Goal: Information Seeking & Learning: Learn about a topic

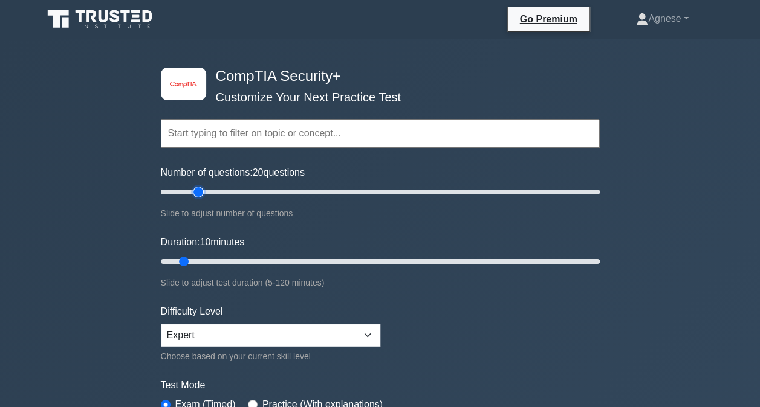
drag, startPoint x: 176, startPoint y: 189, endPoint x: 198, endPoint y: 187, distance: 22.4
type input "20"
click at [198, 187] on input "Number of questions: 20 questions" at bounding box center [380, 192] width 439 height 15
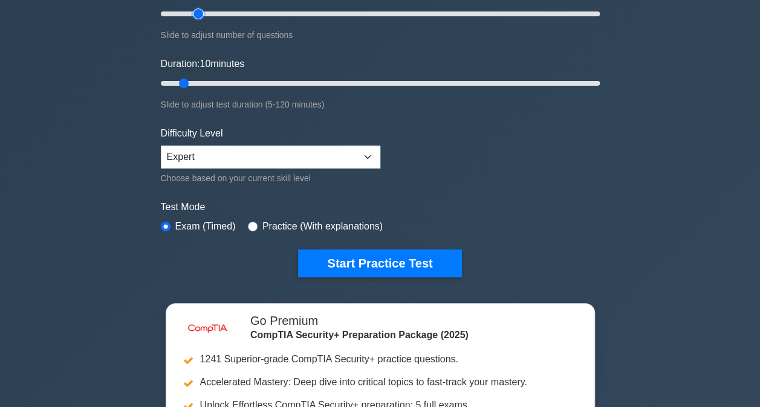
scroll to position [302, 0]
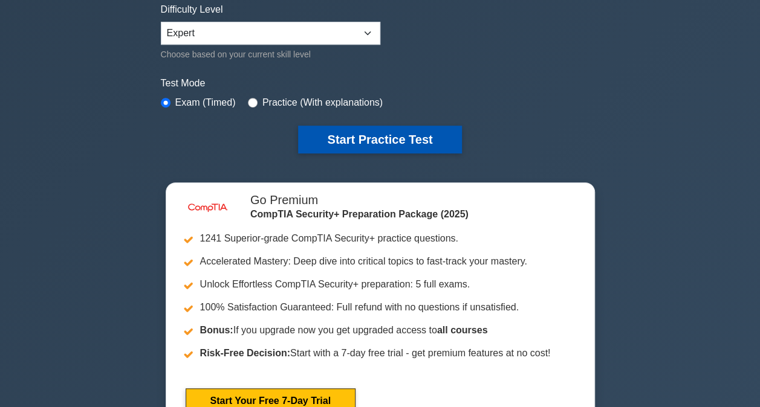
click at [421, 134] on button "Start Practice Test" at bounding box center [379, 140] width 163 height 28
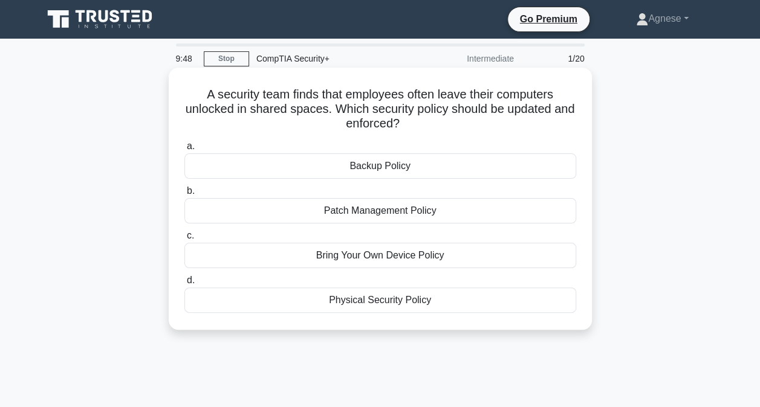
click at [447, 255] on div "Bring Your Own Device Policy" at bounding box center [380, 255] width 392 height 25
click at [184, 240] on input "c. Bring Your Own Device Policy" at bounding box center [184, 236] width 0 height 8
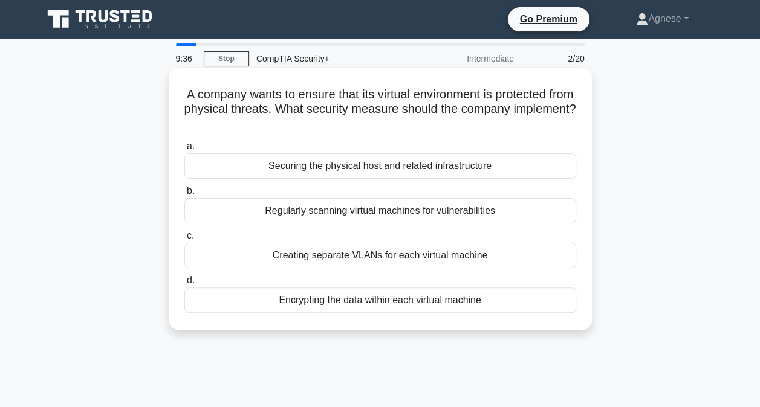
click at [351, 166] on div "Securing the physical host and related infrastructure" at bounding box center [380, 166] width 392 height 25
click at [184, 151] on input "a. Securing the physical host and related infrastructure" at bounding box center [184, 147] width 0 height 8
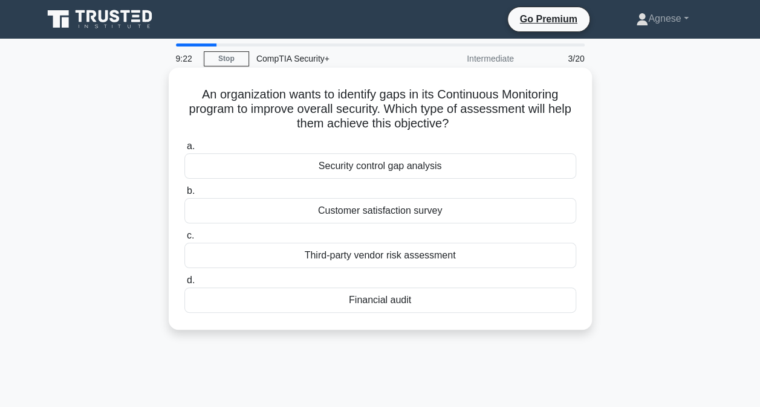
click at [374, 166] on div "Security control gap analysis" at bounding box center [380, 166] width 392 height 25
click at [184, 151] on input "a. Security control gap analysis" at bounding box center [184, 147] width 0 height 8
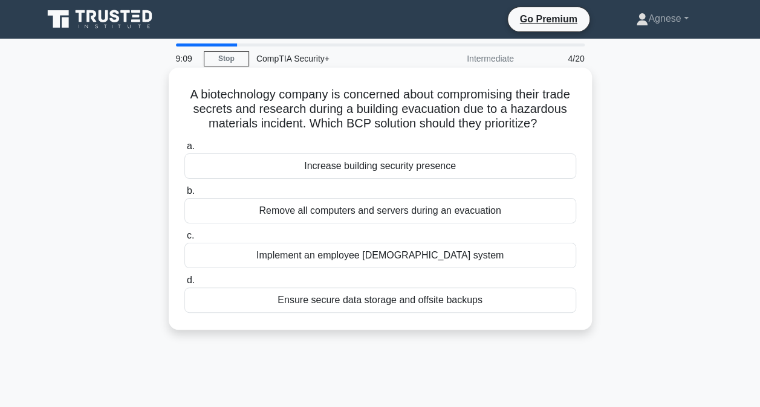
click at [384, 309] on div "Ensure secure data storage and offsite backups" at bounding box center [380, 300] width 392 height 25
click at [184, 285] on input "d. Ensure secure data storage and offsite backups" at bounding box center [184, 281] width 0 height 8
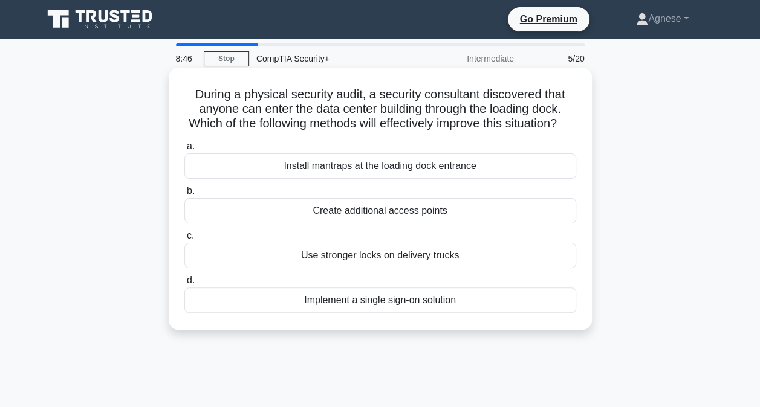
click at [476, 224] on div "Create additional access points" at bounding box center [380, 210] width 392 height 25
click at [184, 195] on input "b. Create additional access points" at bounding box center [184, 191] width 0 height 8
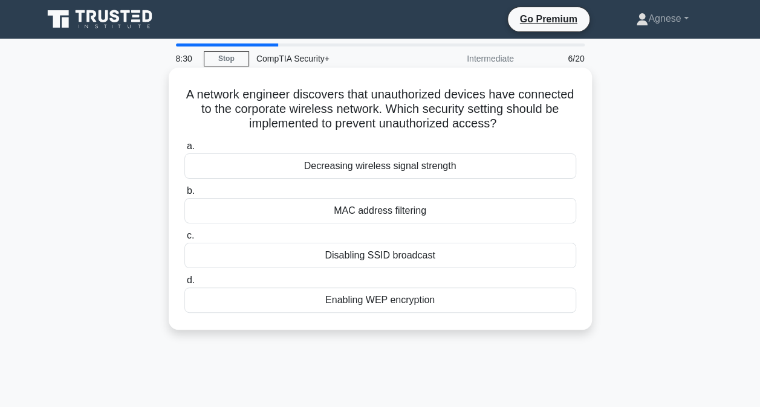
click at [395, 210] on div "MAC address filtering" at bounding box center [380, 210] width 392 height 25
click at [184, 195] on input "b. MAC address filtering" at bounding box center [184, 191] width 0 height 8
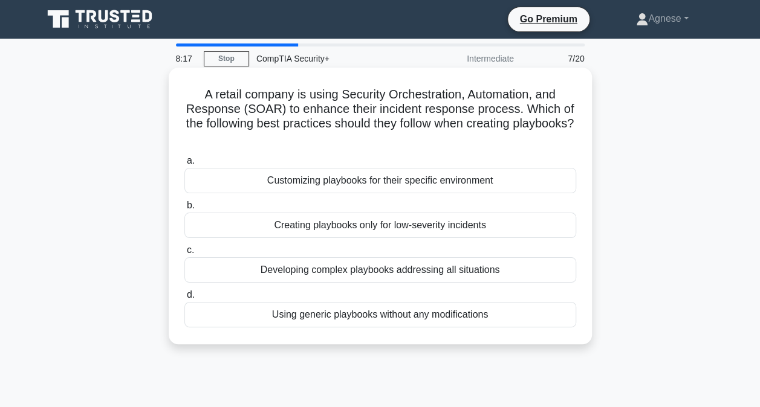
click at [381, 175] on div "Customizing playbooks for their specific environment" at bounding box center [380, 180] width 392 height 25
click at [184, 165] on input "a. Customizing playbooks for their specific environment" at bounding box center [184, 161] width 0 height 8
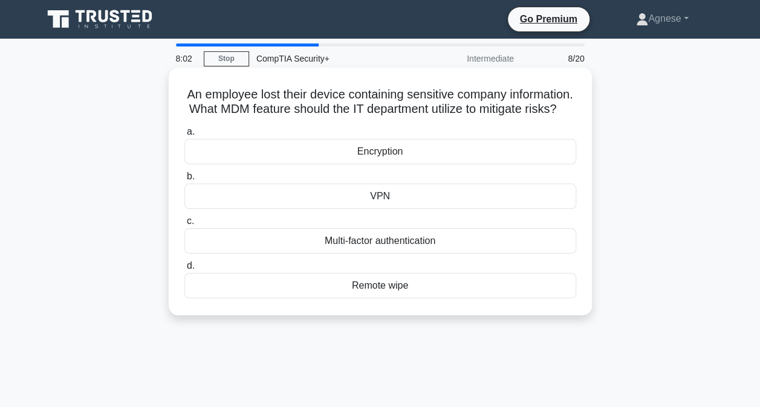
click at [380, 164] on div "Encryption" at bounding box center [380, 151] width 392 height 25
click at [184, 136] on input "a. Encryption" at bounding box center [184, 132] width 0 height 8
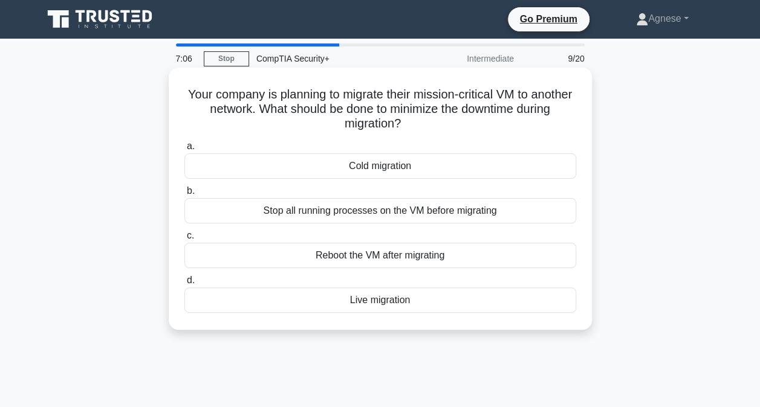
click at [410, 164] on div "Cold migration" at bounding box center [380, 166] width 392 height 25
click at [184, 151] on input "a. Cold migration" at bounding box center [184, 147] width 0 height 8
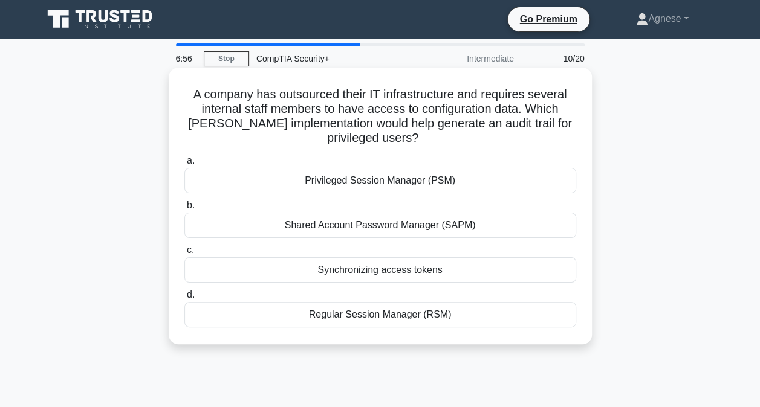
click at [420, 180] on div "Privileged Session Manager (PSM)" at bounding box center [380, 180] width 392 height 25
click at [184, 165] on input "a. Privileged Session Manager (PSM)" at bounding box center [184, 161] width 0 height 8
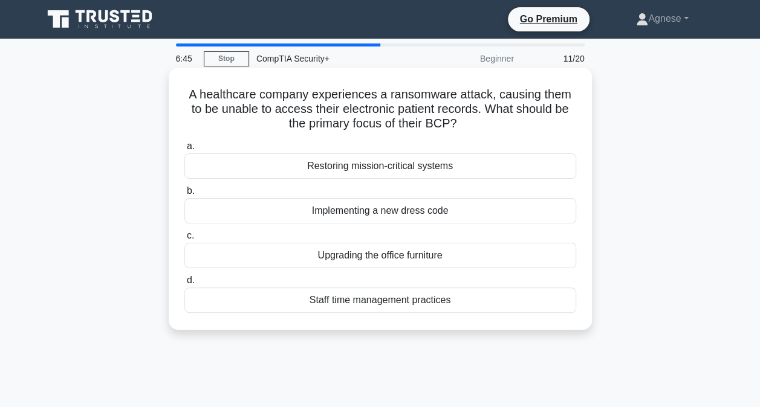
click at [472, 166] on div "Restoring mission-critical systems" at bounding box center [380, 166] width 392 height 25
click at [184, 151] on input "a. Restoring mission-critical systems" at bounding box center [184, 147] width 0 height 8
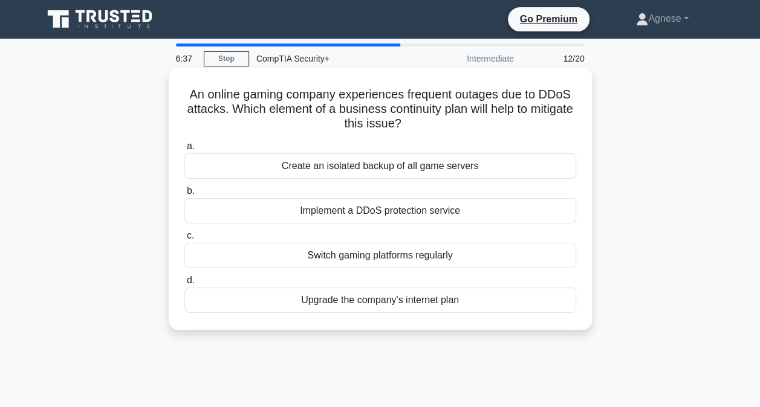
click at [427, 211] on div "Implement a DDoS protection service" at bounding box center [380, 210] width 392 height 25
click at [184, 195] on input "b. Implement a DDoS protection service" at bounding box center [184, 191] width 0 height 8
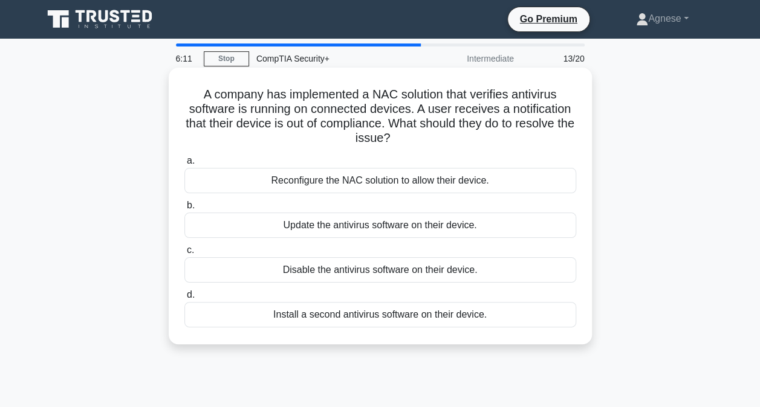
drag, startPoint x: 502, startPoint y: 184, endPoint x: 501, endPoint y: 204, distance: 20.6
click at [501, 204] on div "a. Reconfigure the NAC solution to allow their device. b. Update the antivirus …" at bounding box center [380, 240] width 406 height 179
drag, startPoint x: 501, startPoint y: 204, endPoint x: 486, endPoint y: 204, distance: 14.5
click at [486, 204] on label "b. Update the antivirus software on their device." at bounding box center [380, 218] width 392 height 40
click at [184, 204] on input "b. Update the antivirus software on their device." at bounding box center [184, 206] width 0 height 8
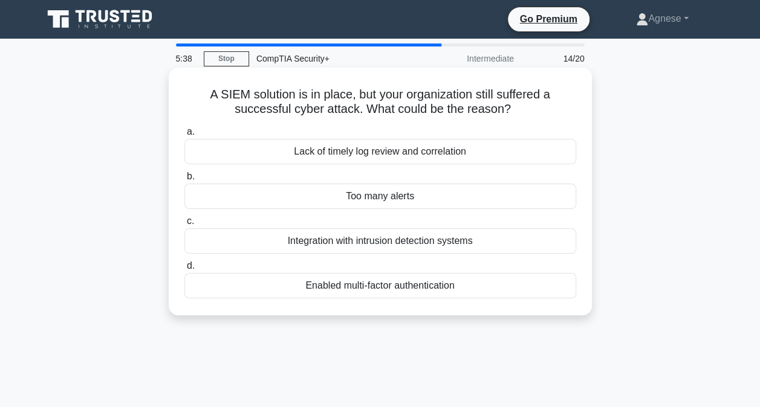
click at [452, 242] on div "Integration with intrusion detection systems" at bounding box center [380, 240] width 392 height 25
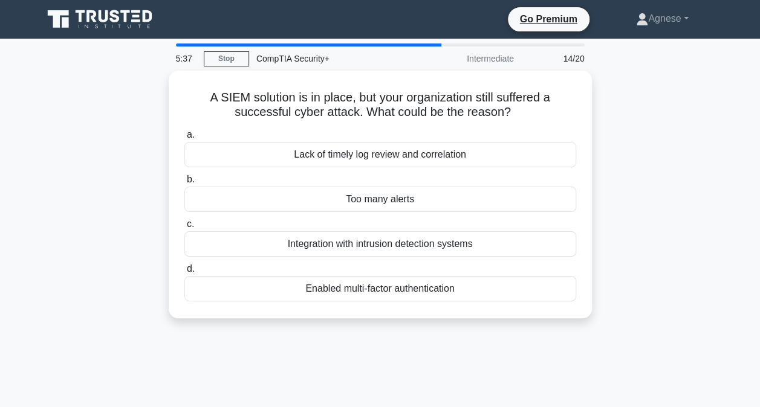
drag, startPoint x: 452, startPoint y: 242, endPoint x: 612, endPoint y: 220, distance: 161.7
click at [612, 220] on div "A SIEM solution is in place, but your organization still suffered a successful …" at bounding box center [380, 202] width 689 height 262
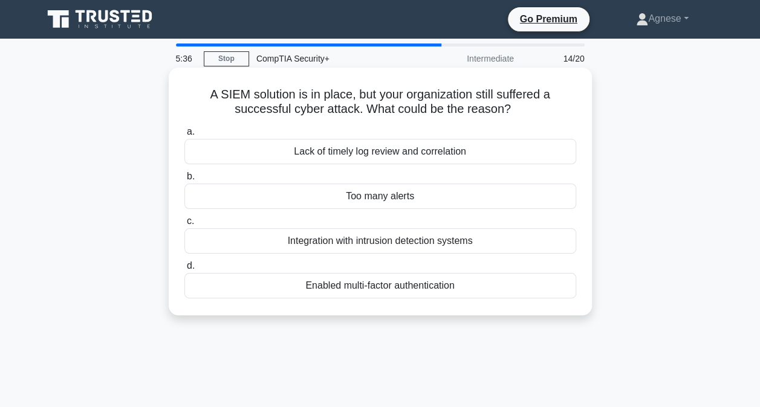
click at [372, 151] on div "Lack of timely log review and correlation" at bounding box center [380, 151] width 392 height 25
click at [184, 136] on input "a. Lack of timely log review and correlation" at bounding box center [184, 132] width 0 height 8
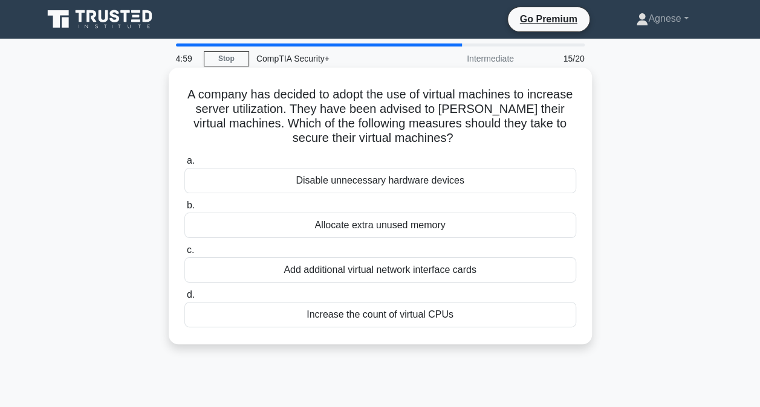
click at [336, 227] on div "Allocate extra unused memory" at bounding box center [380, 225] width 392 height 25
click at [184, 210] on input "b. Allocate extra unused memory" at bounding box center [184, 206] width 0 height 8
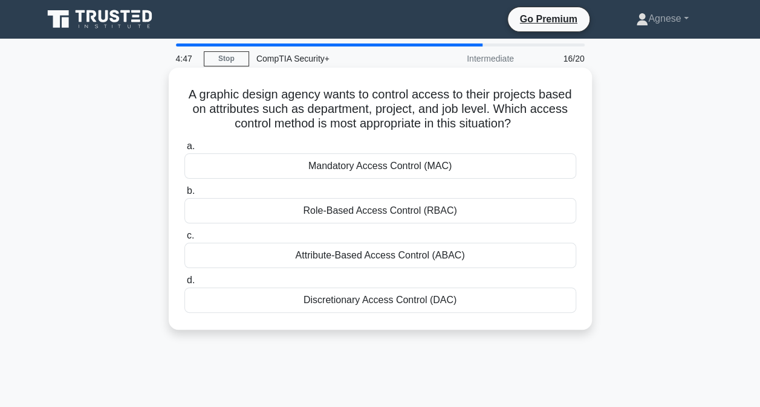
click at [462, 259] on div "Attribute-Based Access Control (ABAC)" at bounding box center [380, 255] width 392 height 25
click at [184, 240] on input "c. Attribute-Based Access Control (ABAC)" at bounding box center [184, 236] width 0 height 8
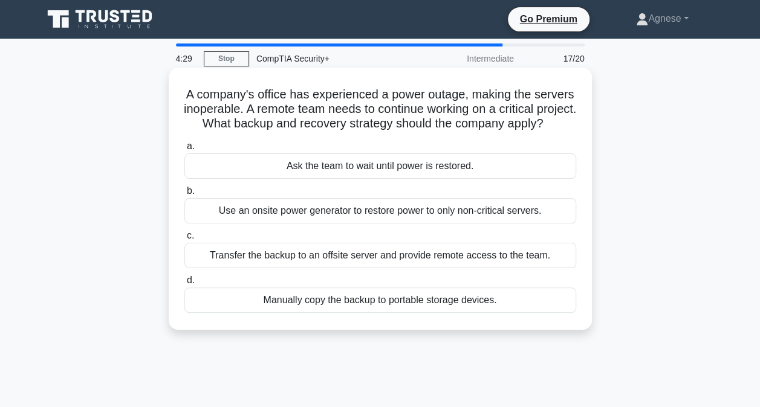
click at [423, 224] on div "Use an onsite power generator to restore power to only non-critical servers." at bounding box center [380, 210] width 392 height 25
click at [184, 195] on input "b. Use an onsite power generator to restore power to only non-critical servers." at bounding box center [184, 191] width 0 height 8
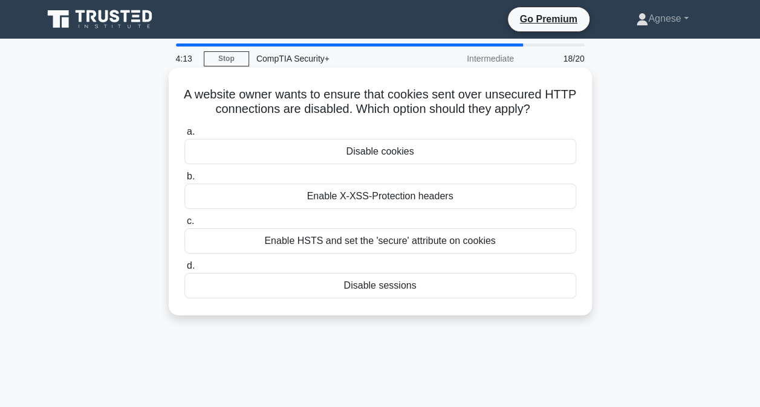
click at [459, 244] on div "Enable HSTS and set the 'secure' attribute on cookies" at bounding box center [380, 240] width 392 height 25
click at [184, 225] on input "c. Enable HSTS and set the 'secure' attribute on cookies" at bounding box center [184, 222] width 0 height 8
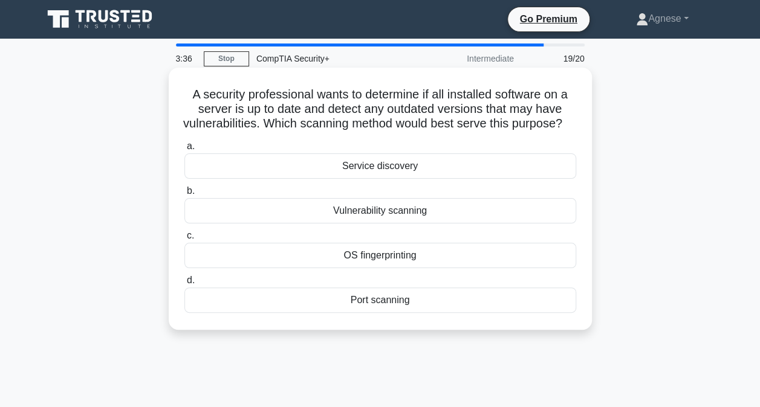
click at [384, 224] on div "Vulnerability scanning" at bounding box center [380, 210] width 392 height 25
click at [184, 195] on input "b. Vulnerability scanning" at bounding box center [184, 191] width 0 height 8
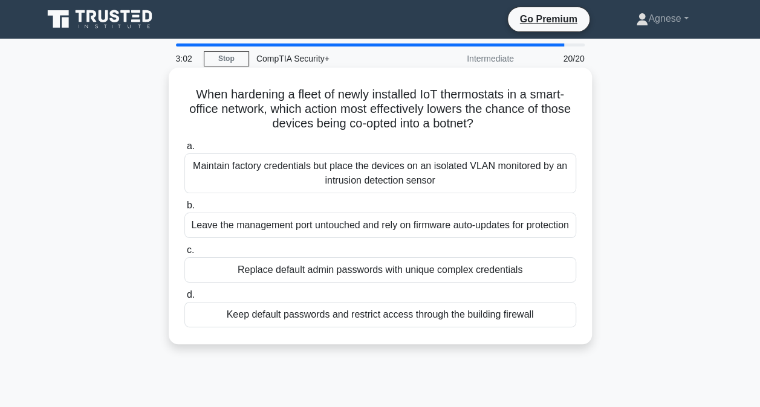
click at [381, 280] on div "Replace default admin passwords with unique complex credentials" at bounding box center [380, 270] width 392 height 25
click at [184, 254] on input "c. Replace default admin passwords with unique complex credentials" at bounding box center [184, 251] width 0 height 8
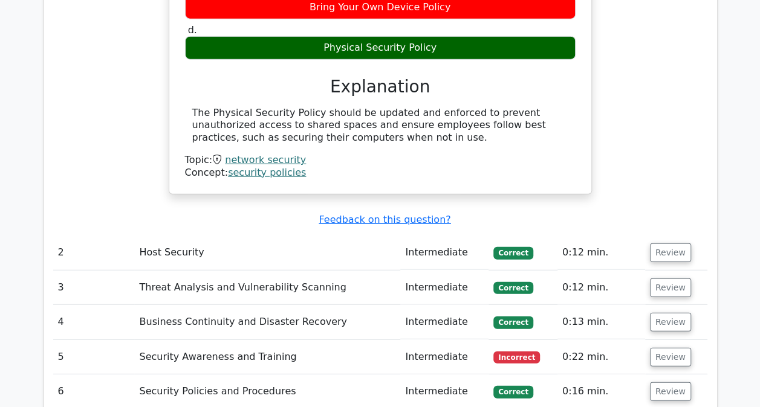
scroll to position [1511, 0]
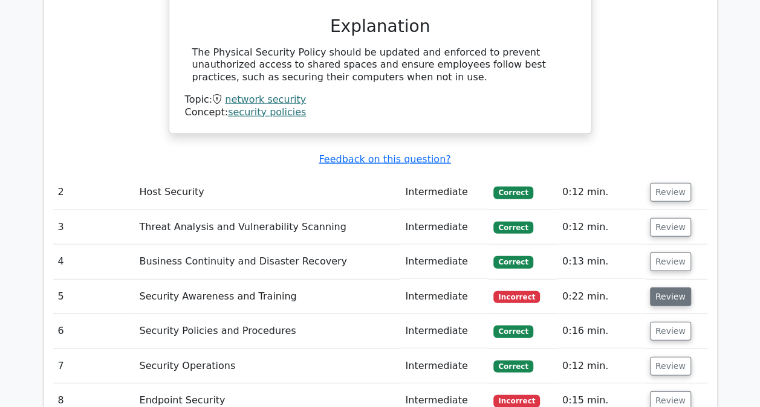
click at [653, 288] on button "Review" at bounding box center [670, 297] width 41 height 19
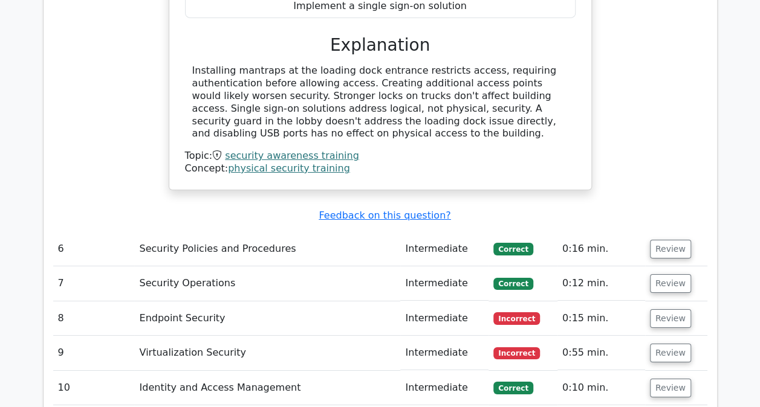
scroll to position [2055, 0]
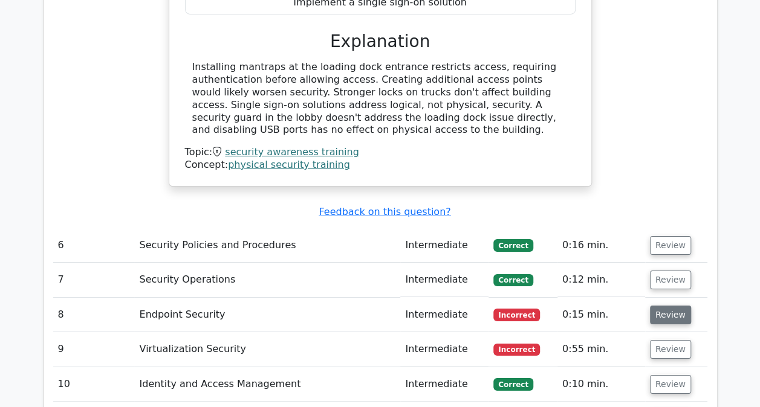
click at [669, 306] on button "Review" at bounding box center [670, 315] width 41 height 19
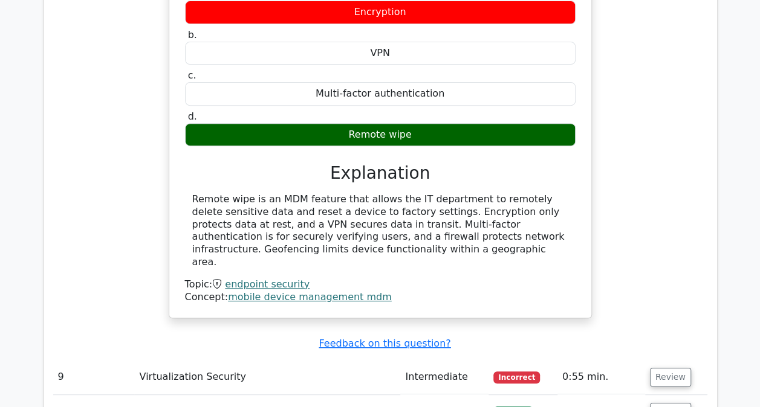
scroll to position [2539, 0]
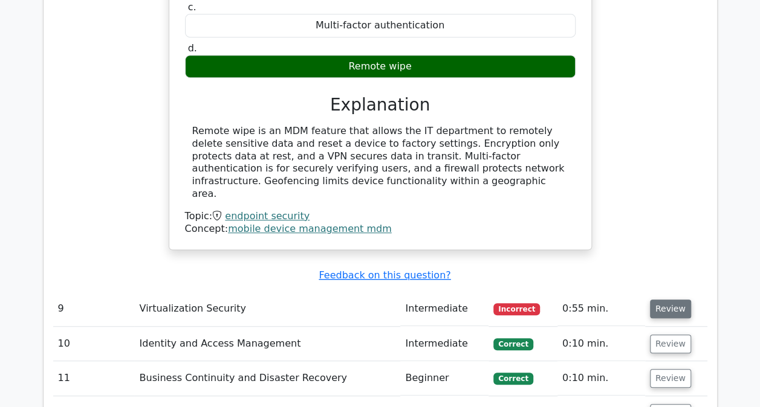
click at [656, 300] on button "Review" at bounding box center [670, 309] width 41 height 19
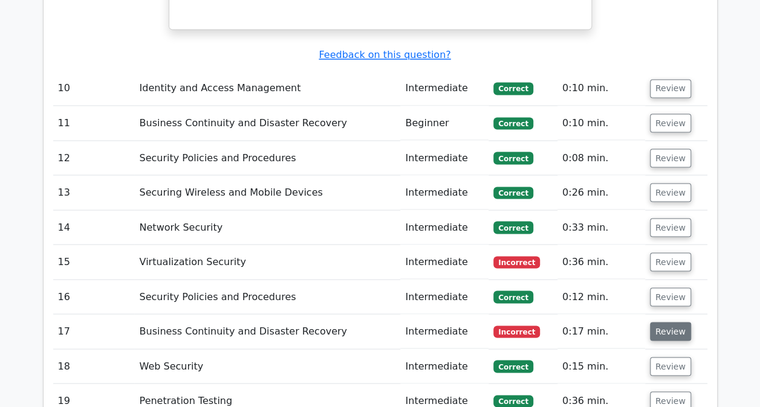
scroll to position [3325, 0]
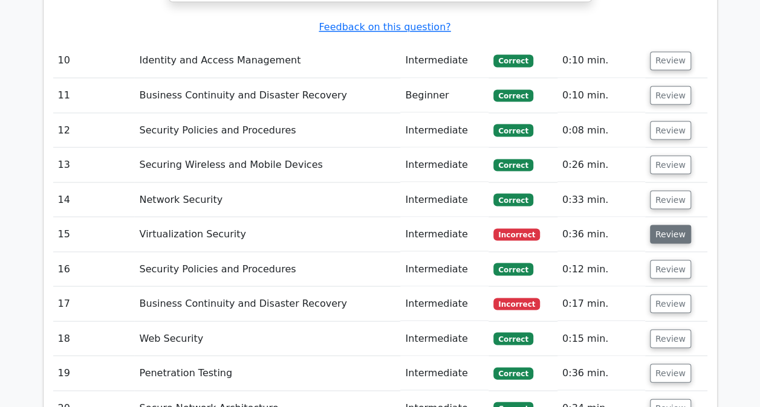
click at [659, 225] on button "Review" at bounding box center [670, 234] width 41 height 19
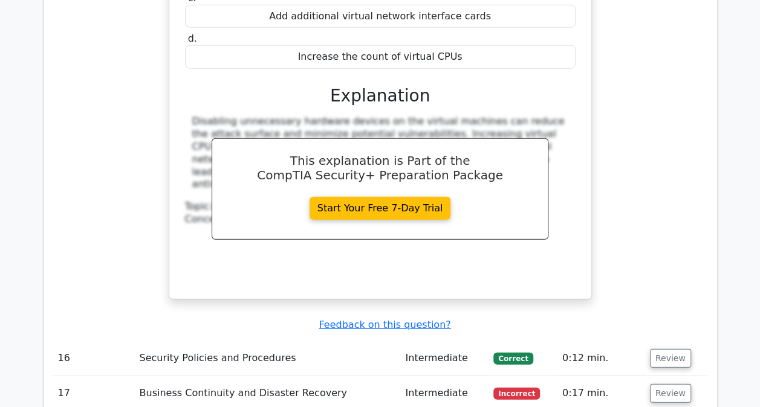
scroll to position [3869, 0]
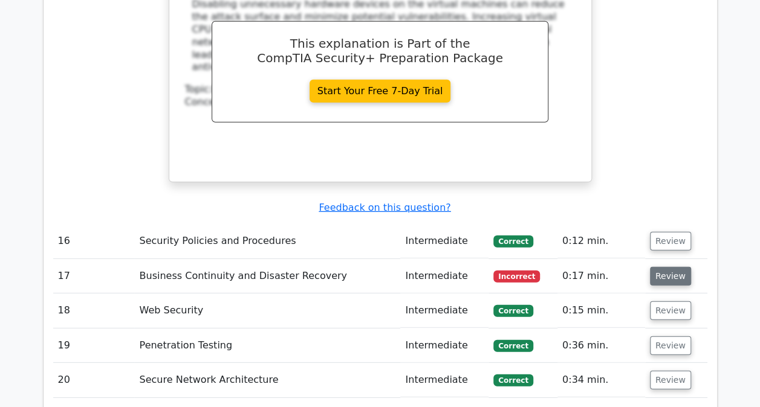
click at [676, 267] on button "Review" at bounding box center [670, 276] width 41 height 19
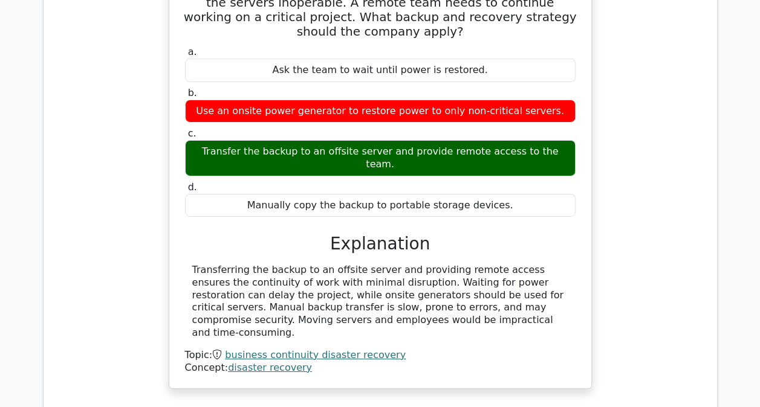
scroll to position [4352, 0]
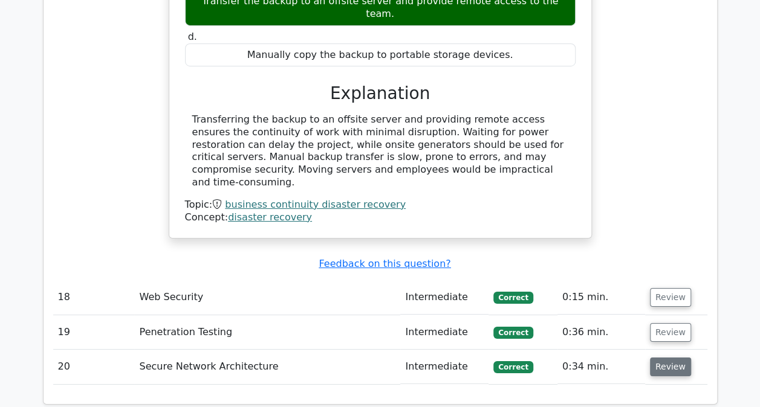
click at [663, 358] on button "Review" at bounding box center [670, 367] width 41 height 19
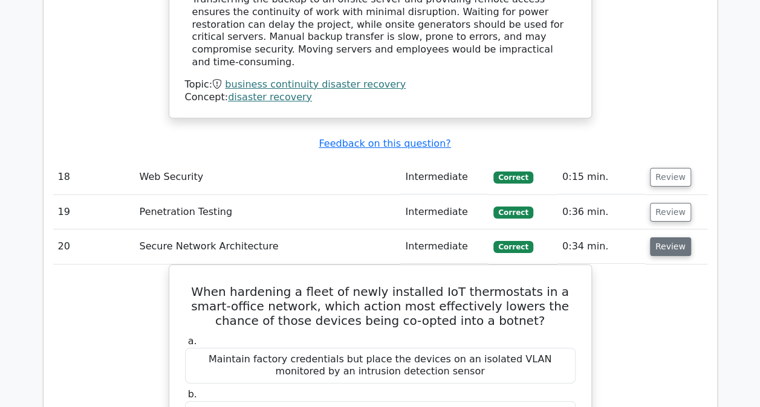
scroll to position [4473, 0]
click at [659, 203] on button "Review" at bounding box center [670, 212] width 41 height 19
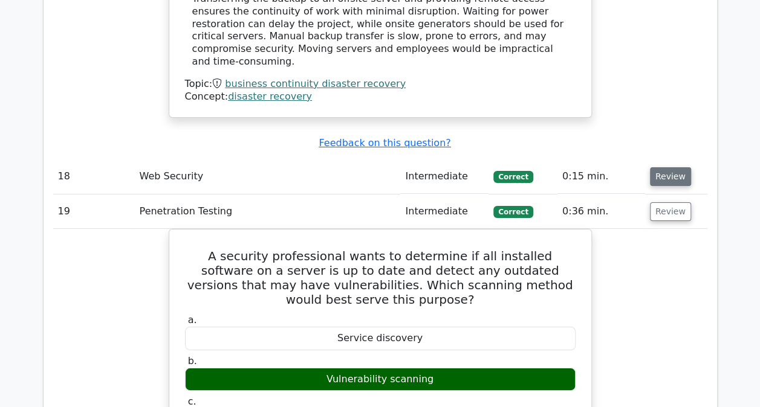
click at [658, 167] on button "Review" at bounding box center [670, 176] width 41 height 19
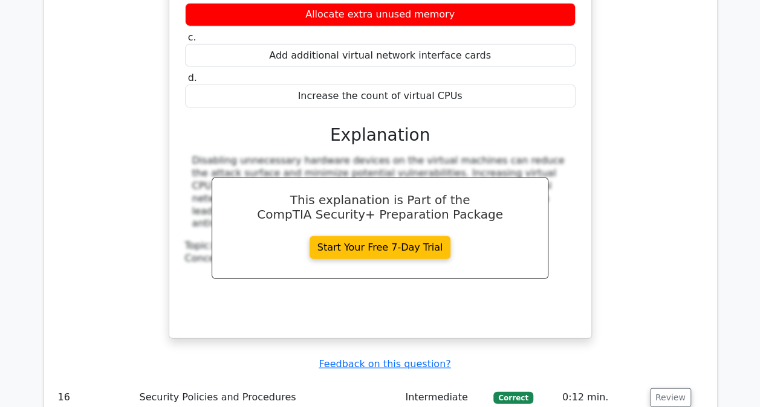
scroll to position [3687, 0]
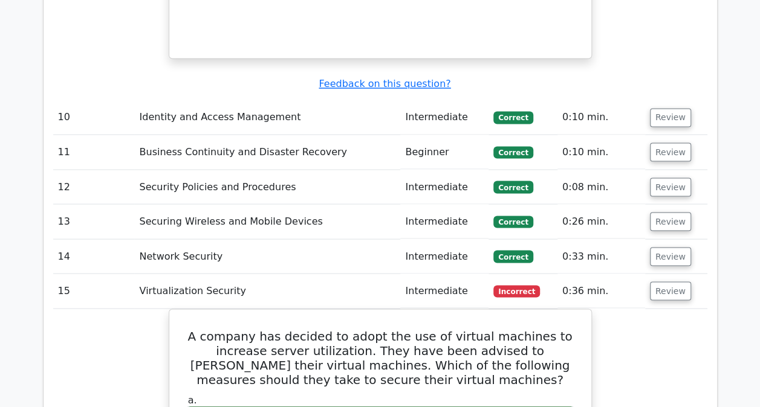
scroll to position [3204, 0]
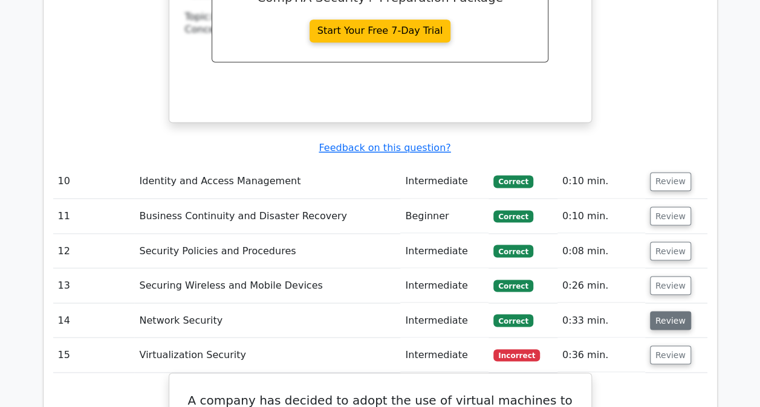
click at [656, 311] on button "Review" at bounding box center [670, 320] width 41 height 19
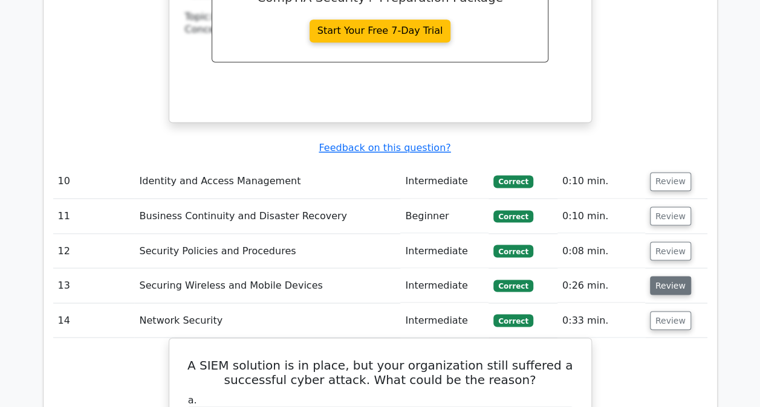
click at [676, 276] on button "Review" at bounding box center [670, 285] width 41 height 19
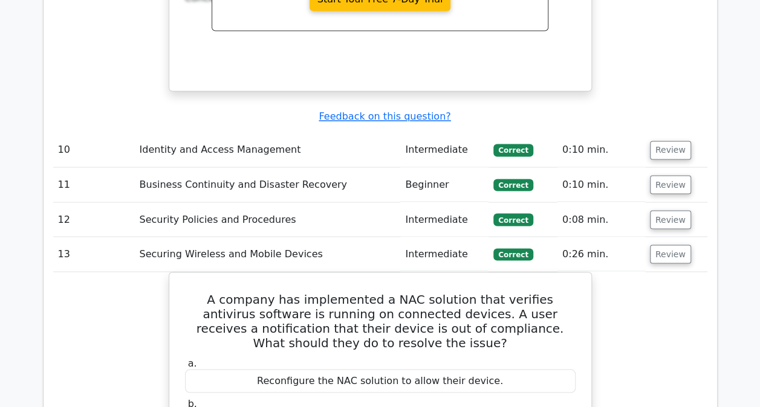
scroll to position [3143, 0]
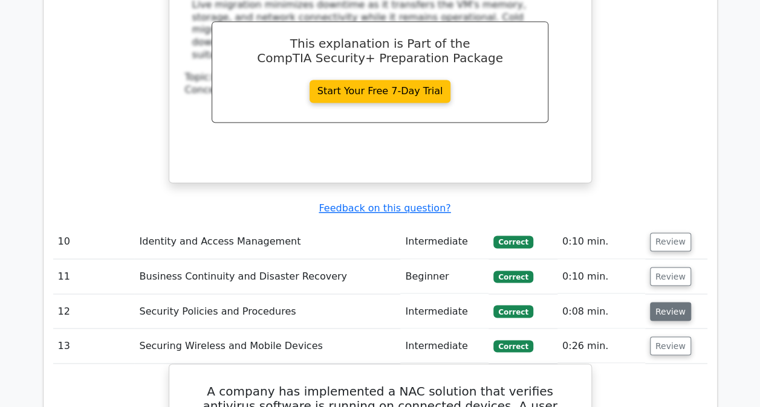
click at [655, 302] on button "Review" at bounding box center [670, 311] width 41 height 19
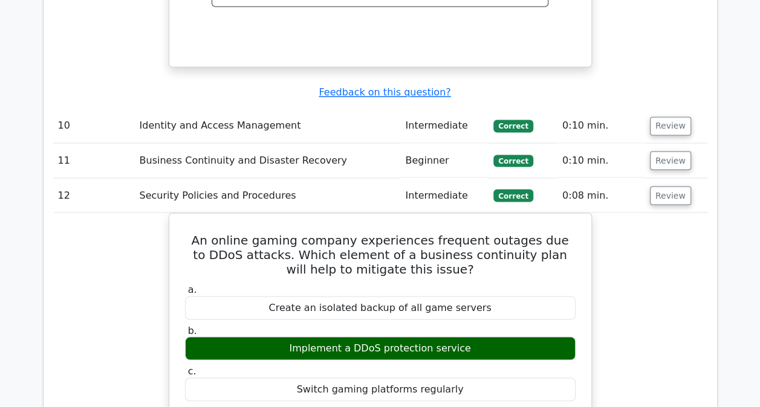
scroll to position [3264, 0]
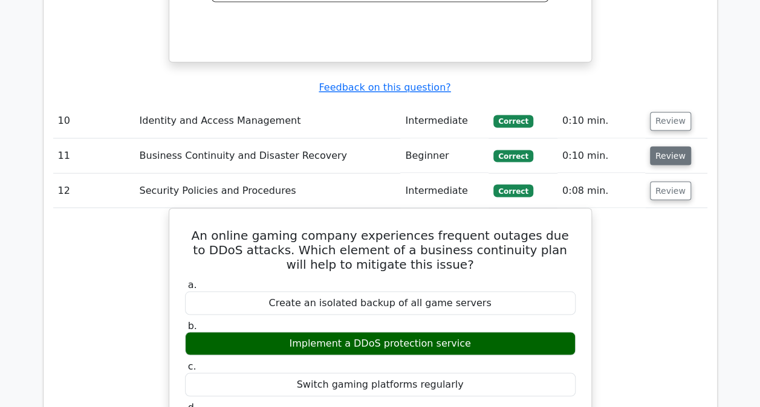
click at [673, 146] on button "Review" at bounding box center [670, 155] width 41 height 19
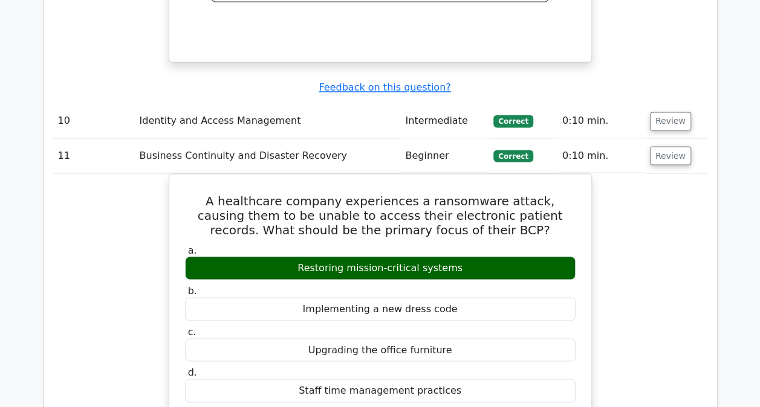
scroll to position [3143, 0]
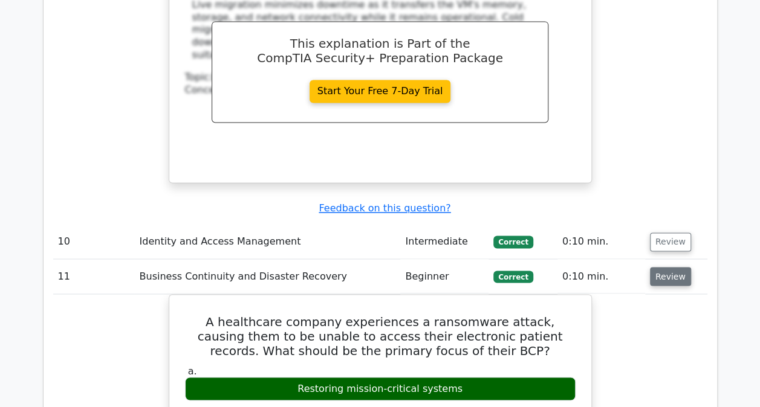
click at [663, 267] on button "Review" at bounding box center [670, 276] width 41 height 19
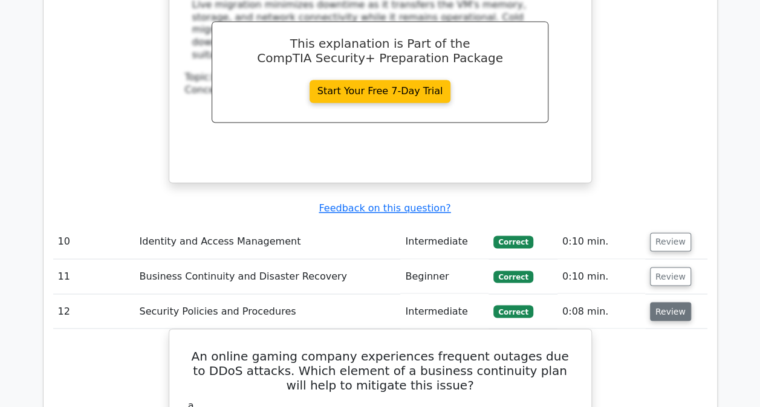
click at [669, 302] on button "Review" at bounding box center [670, 311] width 41 height 19
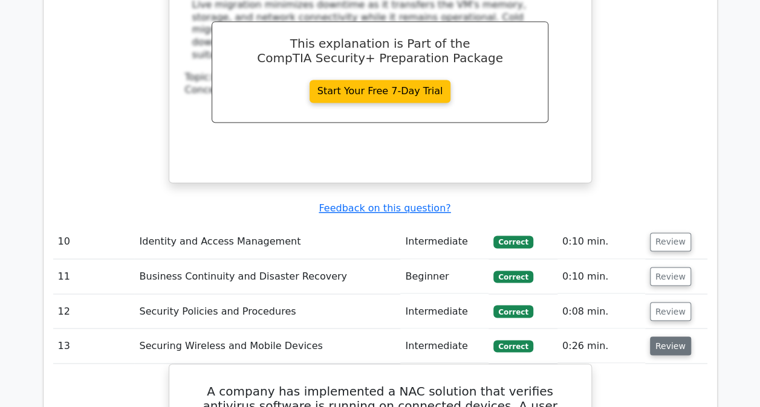
click at [655, 337] on button "Review" at bounding box center [670, 346] width 41 height 19
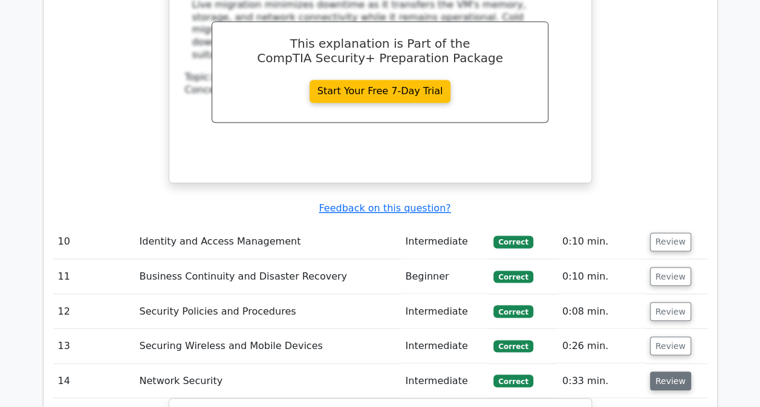
click at [670, 364] on td "Review" at bounding box center [676, 381] width 62 height 34
click at [671, 372] on button "Review" at bounding box center [670, 381] width 41 height 19
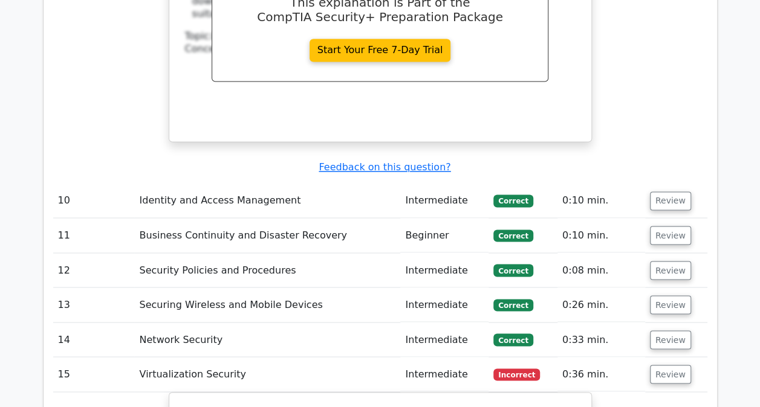
scroll to position [3204, 0]
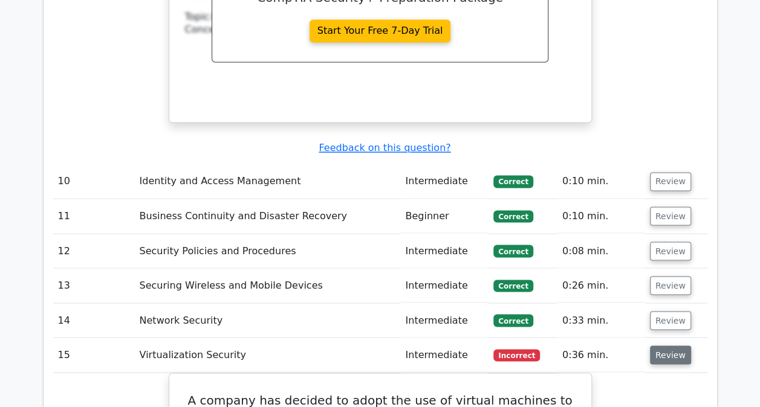
click at [665, 346] on button "Review" at bounding box center [670, 355] width 41 height 19
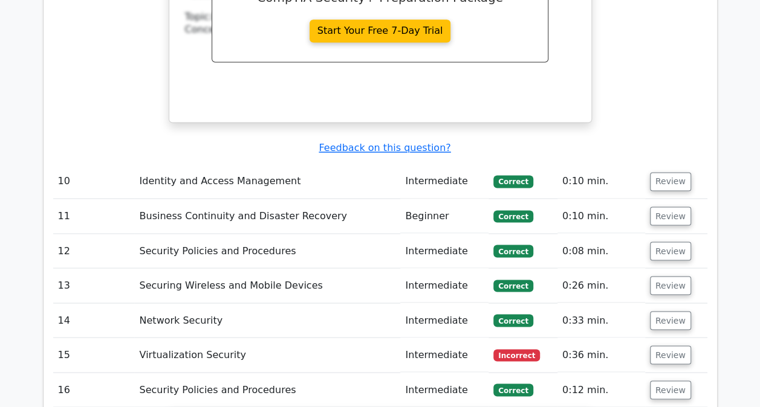
scroll to position [3264, 0]
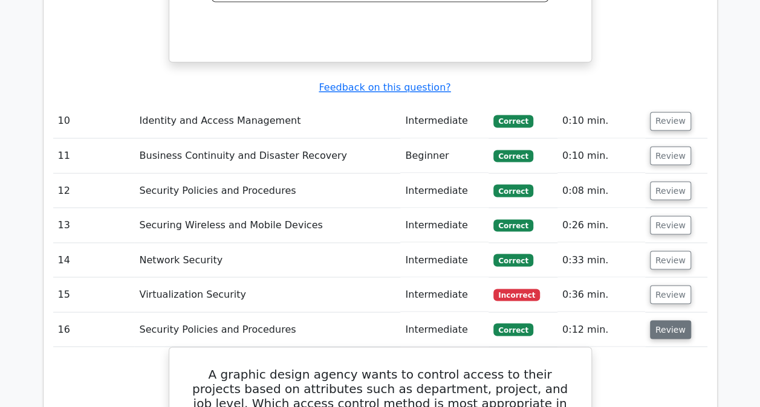
click at [667, 320] on button "Review" at bounding box center [670, 329] width 41 height 19
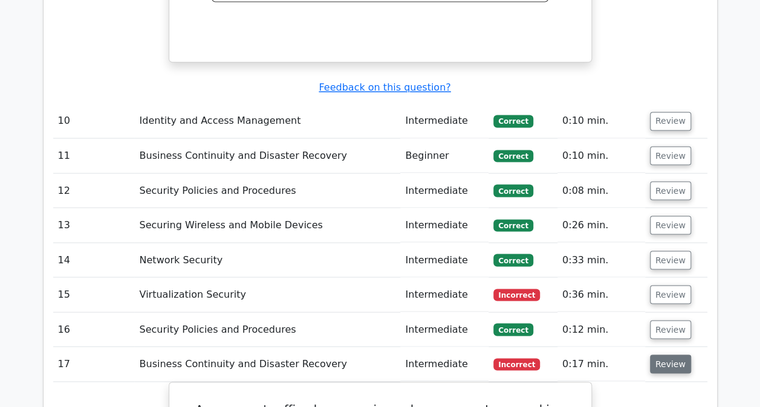
click at [670, 355] on button "Review" at bounding box center [670, 364] width 41 height 19
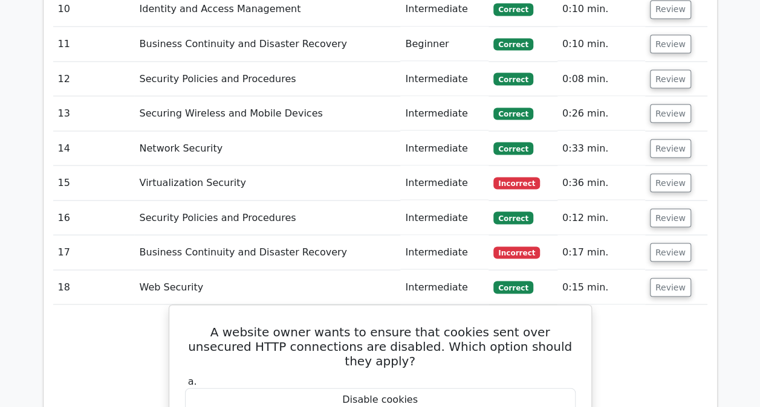
scroll to position [3385, 0]
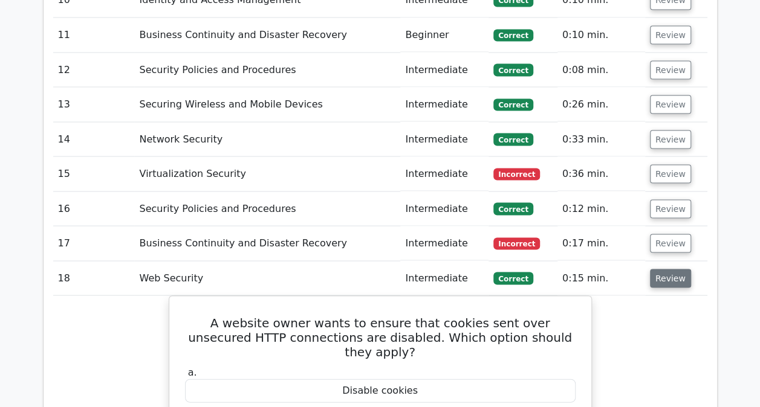
click at [667, 269] on button "Review" at bounding box center [670, 278] width 41 height 19
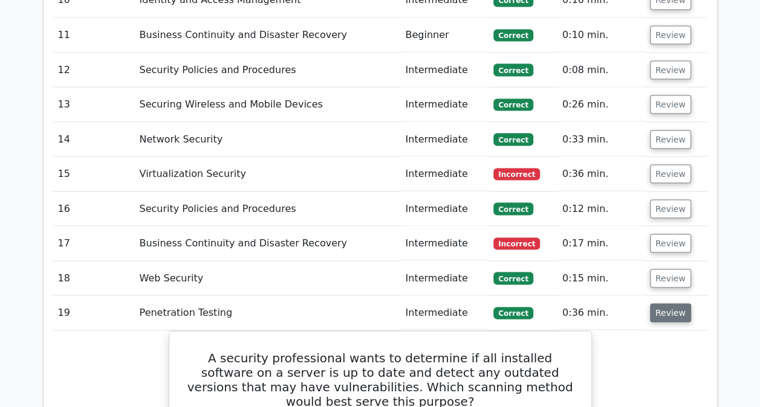
click at [676, 303] on button "Review" at bounding box center [670, 312] width 41 height 19
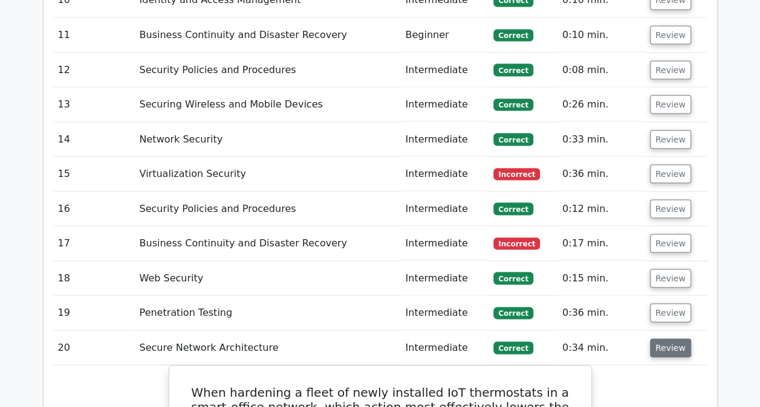
click at [663, 339] on button "Review" at bounding box center [670, 348] width 41 height 19
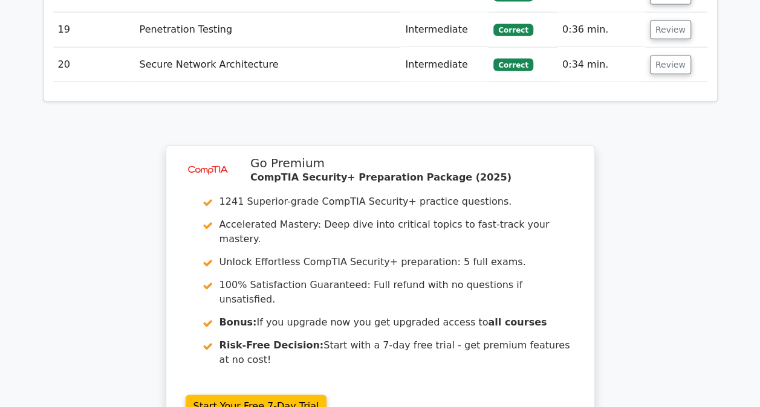
scroll to position [3818, 0]
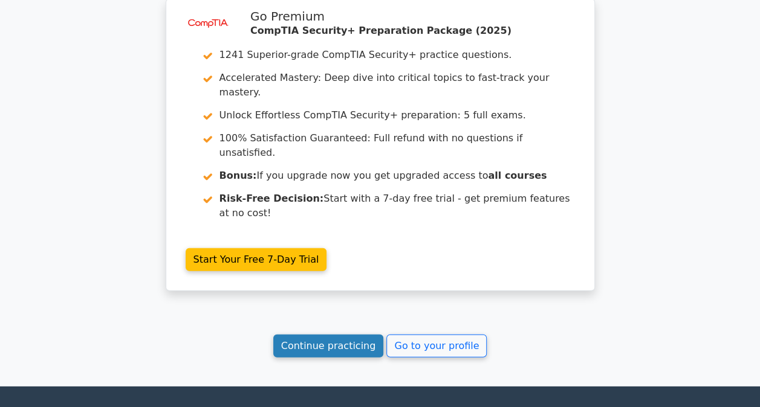
click at [313, 335] on link "Continue practicing" at bounding box center [328, 346] width 111 height 23
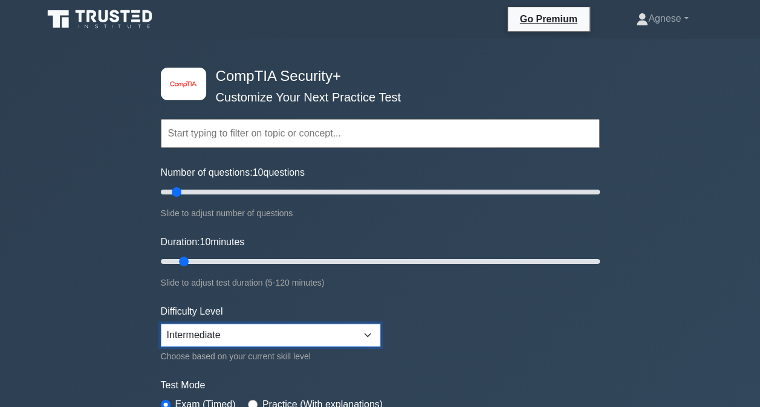
click at [227, 332] on select "Beginner Intermediate Expert" at bounding box center [270, 335] width 219 height 23
select select "expert"
click at [161, 324] on select "Beginner Intermediate Expert" at bounding box center [270, 335] width 219 height 23
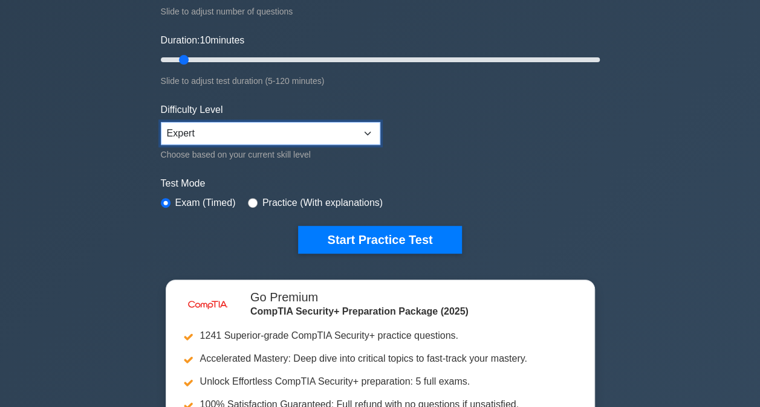
scroll to position [242, 0]
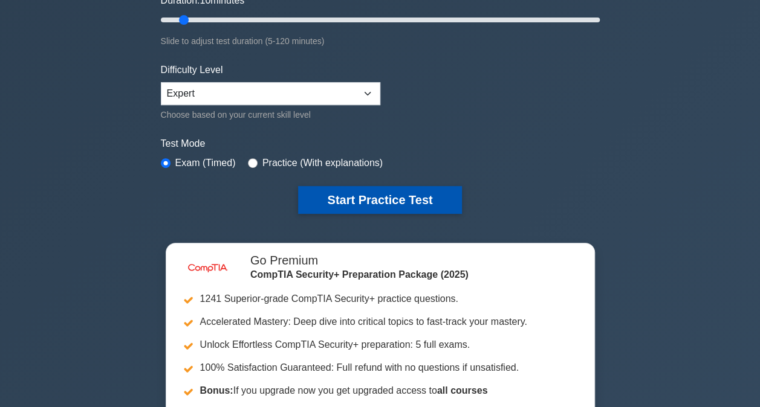
click at [360, 206] on button "Start Practice Test" at bounding box center [379, 200] width 163 height 28
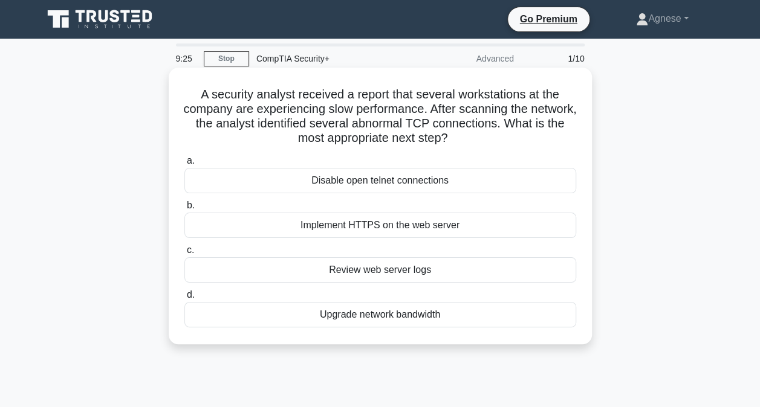
click at [411, 268] on div "Review web server logs" at bounding box center [380, 270] width 392 height 25
click at [184, 254] on input "c. Review web server logs" at bounding box center [184, 251] width 0 height 8
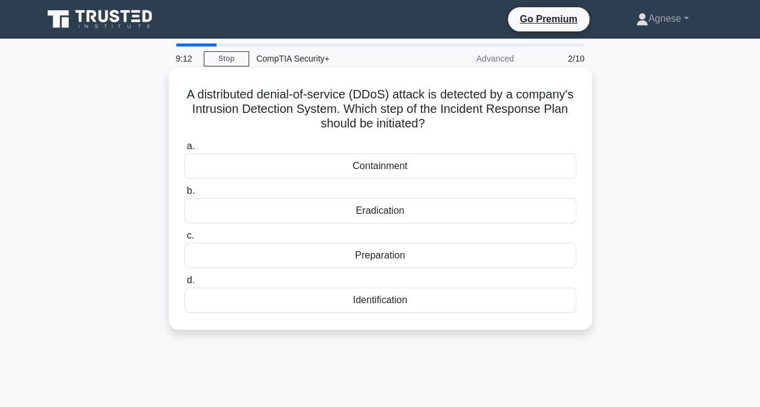
click at [392, 167] on div "Containment" at bounding box center [380, 166] width 392 height 25
click at [184, 151] on input "a. Containment" at bounding box center [184, 147] width 0 height 8
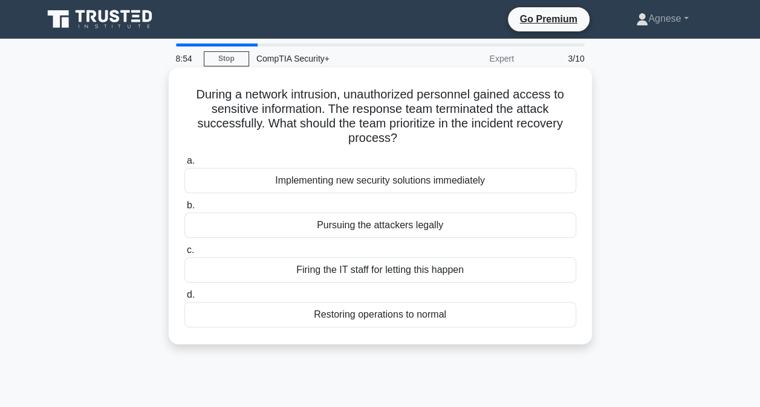
click at [387, 316] on div "Restoring operations to normal" at bounding box center [380, 314] width 392 height 25
click at [184, 299] on input "d. Restoring operations to normal" at bounding box center [184, 295] width 0 height 8
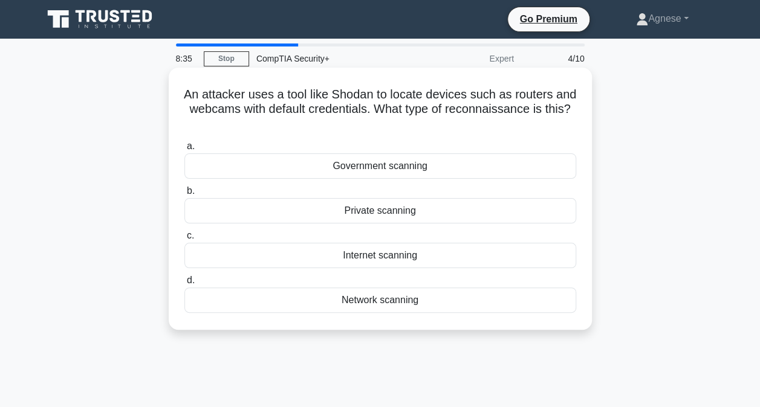
click at [430, 303] on div "Network scanning" at bounding box center [380, 300] width 392 height 25
click at [184, 285] on input "d. Network scanning" at bounding box center [184, 281] width 0 height 8
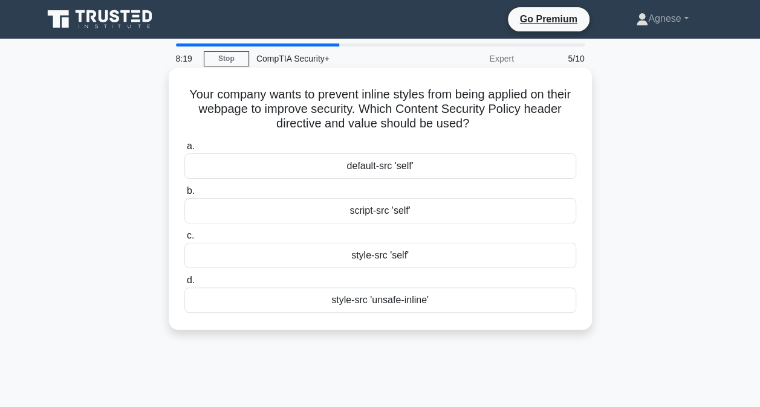
click at [441, 204] on div "script-src 'self'" at bounding box center [380, 210] width 392 height 25
click at [184, 195] on input "b. script-src 'self'" at bounding box center [184, 191] width 0 height 8
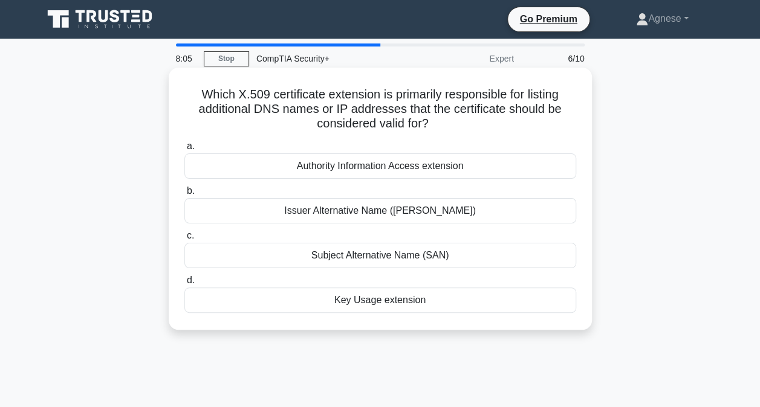
click at [464, 254] on div "Subject Alternative Name (SAN)" at bounding box center [380, 255] width 392 height 25
click at [184, 240] on input "c. Subject Alternative Name (SAN)" at bounding box center [184, 236] width 0 height 8
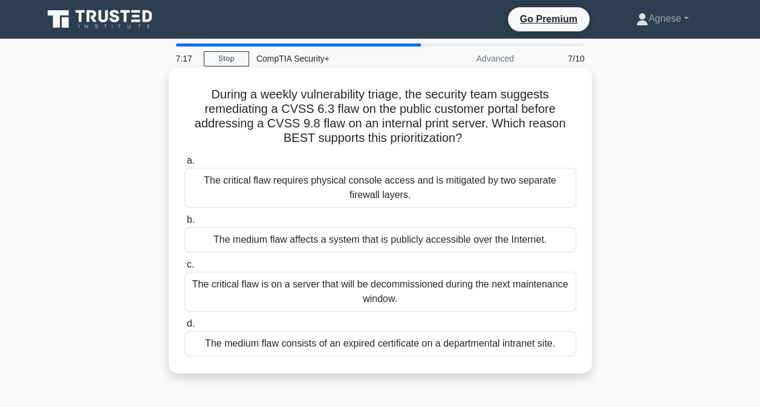
click at [369, 242] on div "The medium flaw affects a system that is publicly accessible over the Internet." at bounding box center [380, 239] width 392 height 25
click at [184, 224] on input "b. The medium flaw affects a system that is publicly accessible over the Intern…" at bounding box center [184, 220] width 0 height 8
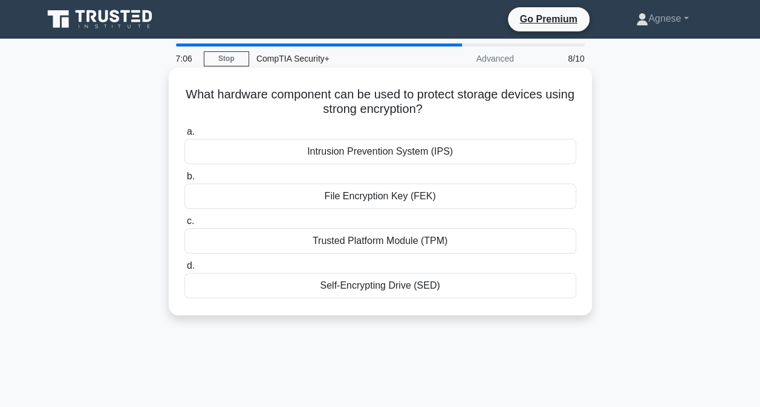
click at [435, 197] on div "File Encryption Key (FEK)" at bounding box center [380, 196] width 392 height 25
click at [184, 181] on input "b. File Encryption Key (FEK)" at bounding box center [184, 177] width 0 height 8
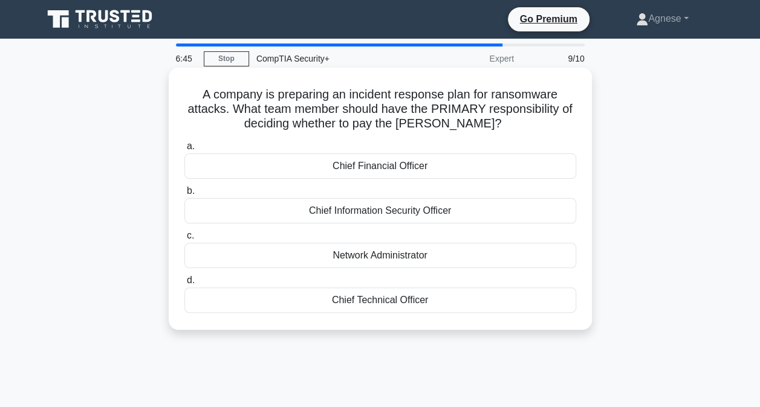
click at [421, 210] on div "Chief Information Security Officer" at bounding box center [380, 210] width 392 height 25
click at [184, 195] on input "b. Chief Information Security Officer" at bounding box center [184, 191] width 0 height 8
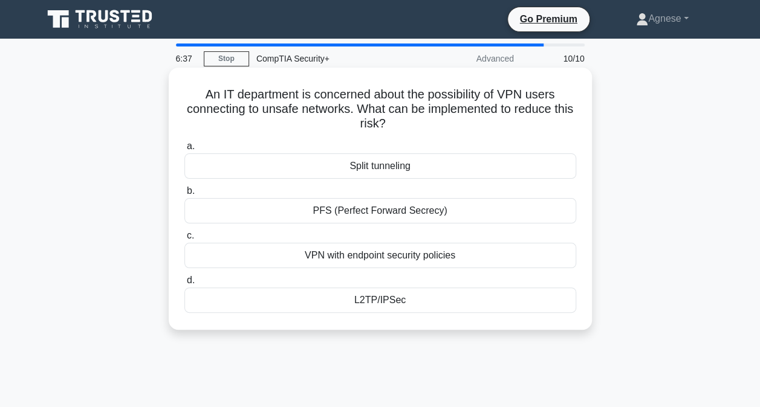
click at [468, 256] on div "VPN with endpoint security policies" at bounding box center [380, 255] width 392 height 25
click at [184, 240] on input "c. VPN with endpoint security policies" at bounding box center [184, 236] width 0 height 8
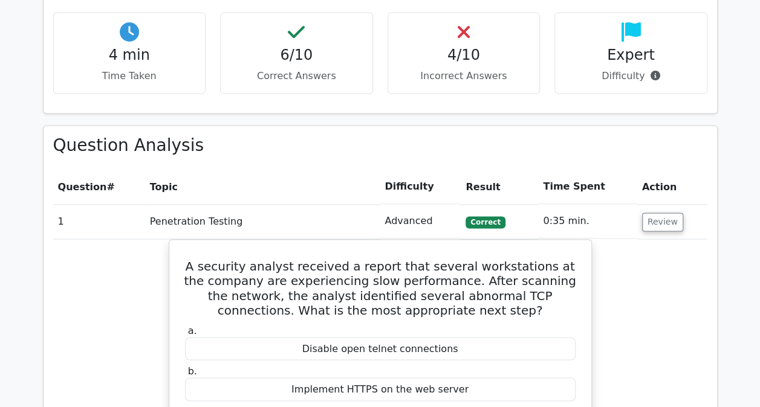
scroll to position [846, 0]
click at [661, 213] on button "Review" at bounding box center [662, 222] width 41 height 19
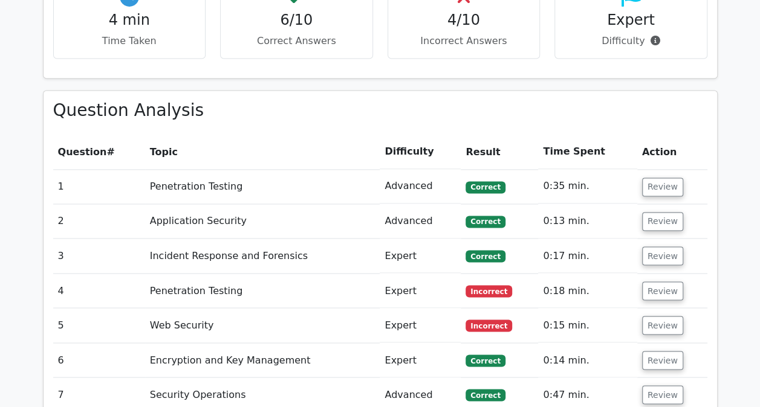
scroll to position [907, 0]
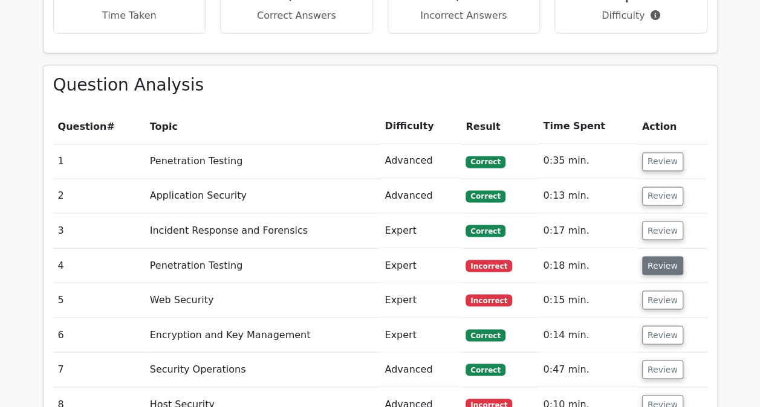
click at [669, 256] on button "Review" at bounding box center [662, 265] width 41 height 19
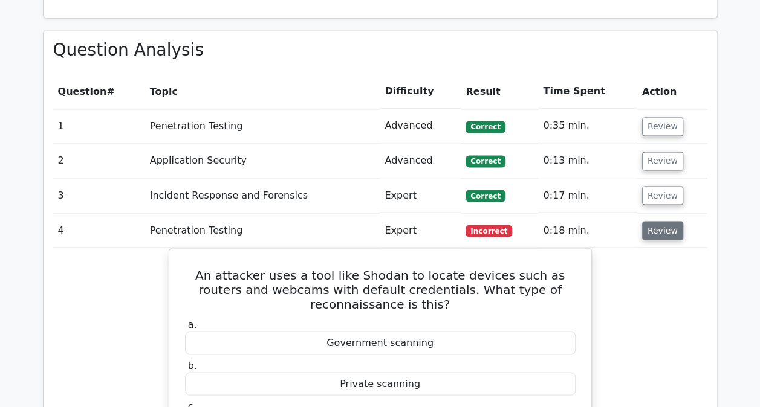
scroll to position [1028, 0]
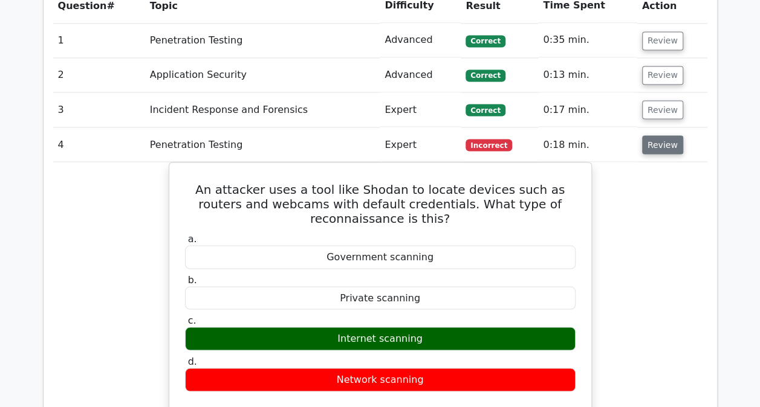
click at [657, 135] on button "Review" at bounding box center [662, 144] width 41 height 19
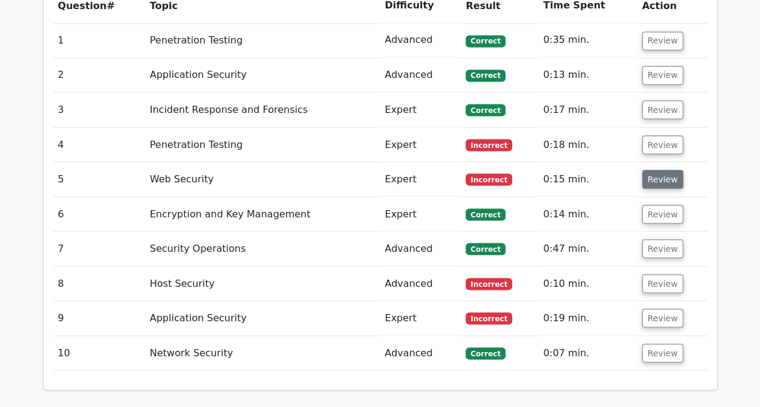
click at [648, 170] on button "Review" at bounding box center [662, 179] width 41 height 19
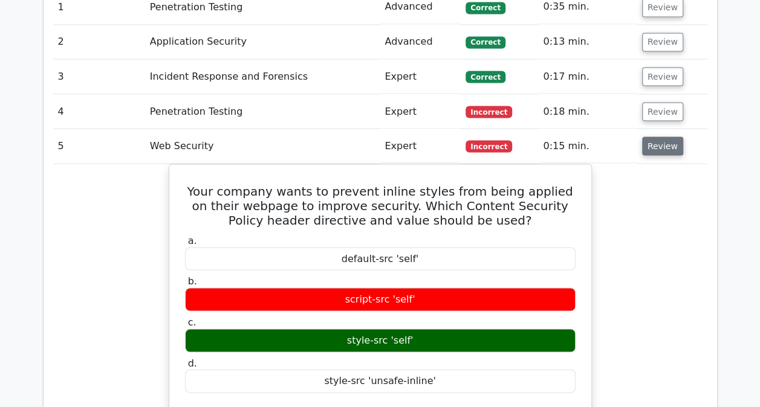
scroll to position [1088, 0]
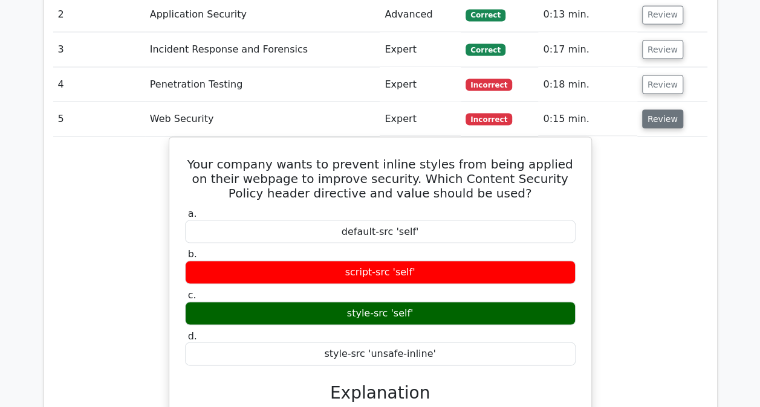
click at [647, 109] on button "Review" at bounding box center [662, 118] width 41 height 19
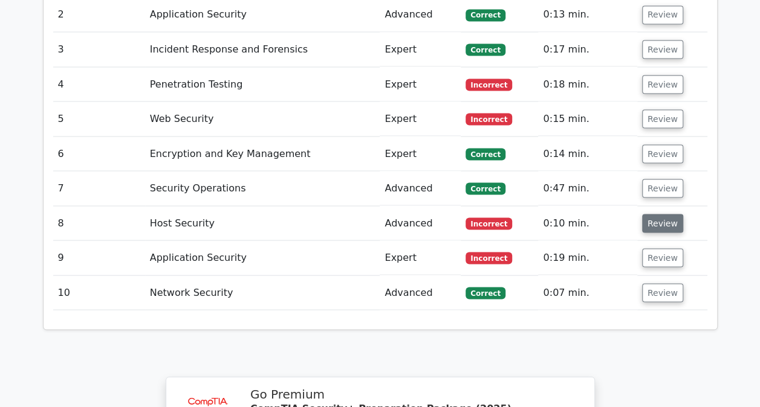
click at [652, 214] on button "Review" at bounding box center [662, 223] width 41 height 19
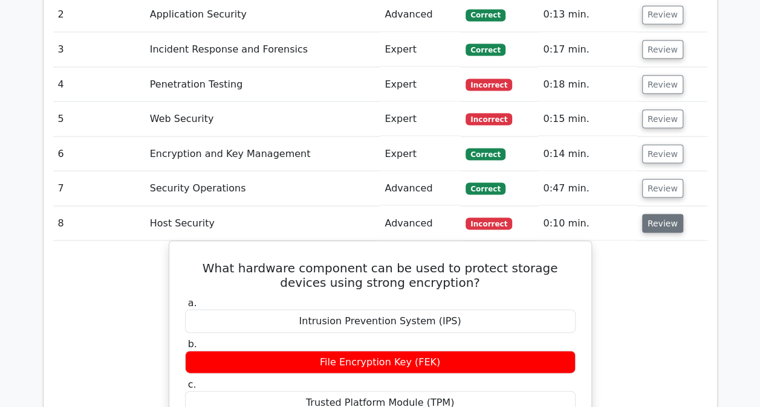
click at [647, 214] on button "Review" at bounding box center [662, 223] width 41 height 19
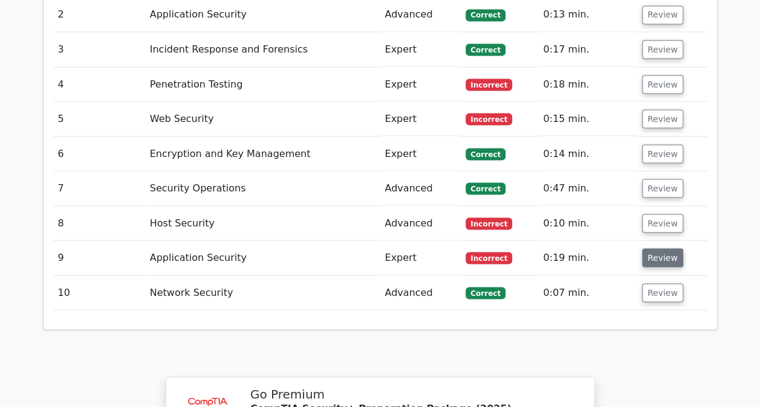
click at [650, 248] on button "Review" at bounding box center [662, 257] width 41 height 19
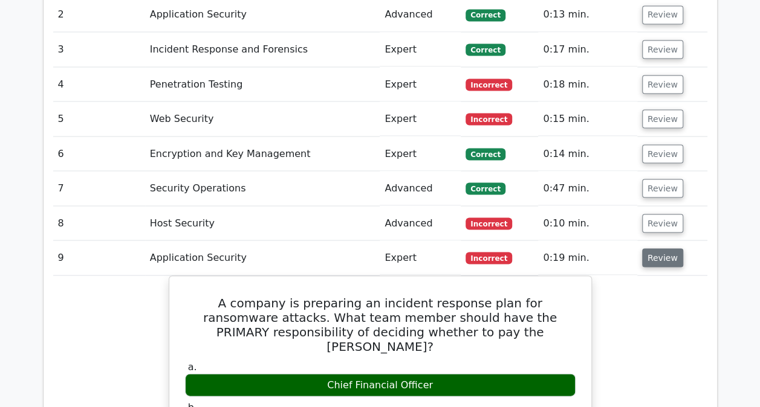
click at [659, 248] on button "Review" at bounding box center [662, 257] width 41 height 19
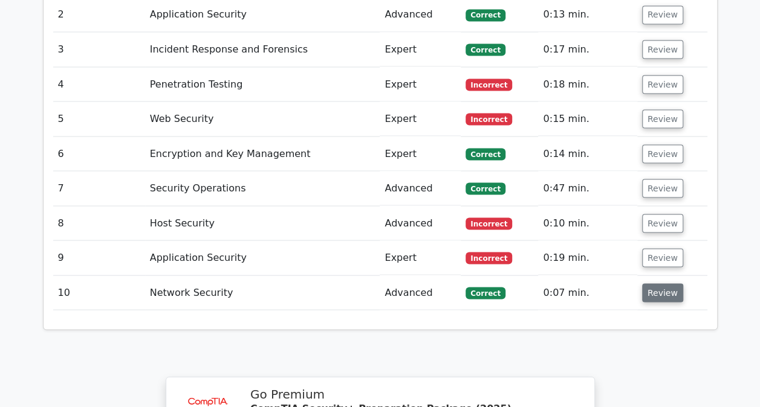
click at [643, 284] on button "Review" at bounding box center [662, 293] width 41 height 19
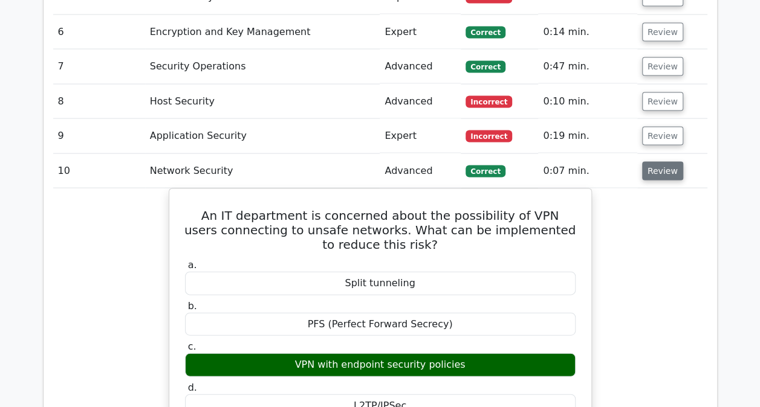
scroll to position [1269, 0]
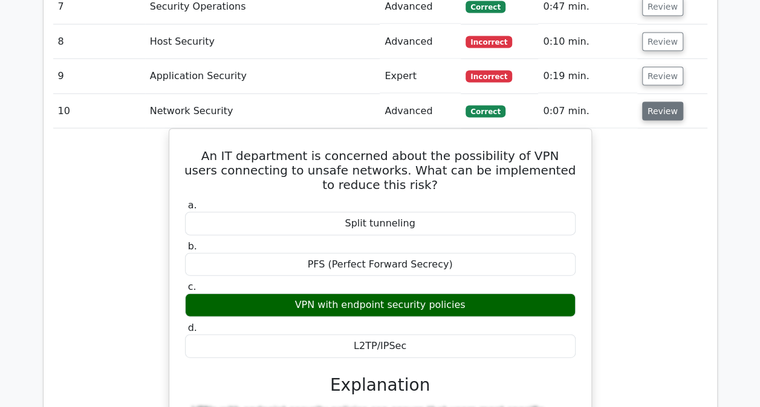
click at [647, 102] on button "Review" at bounding box center [662, 111] width 41 height 19
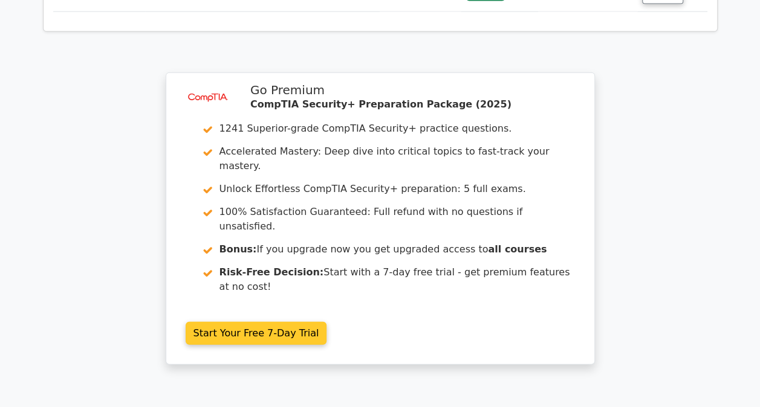
scroll to position [1390, 0]
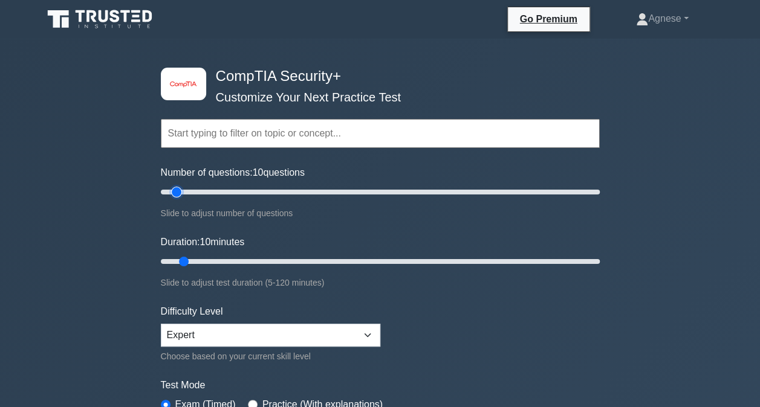
click at [177, 193] on input "Number of questions: 10 questions" at bounding box center [380, 192] width 439 height 15
drag, startPoint x: 180, startPoint y: 256, endPoint x: 212, endPoint y: 260, distance: 32.2
type input "15"
click at [212, 260] on input "Duration: 15 minutes" at bounding box center [380, 261] width 439 height 15
type input "15"
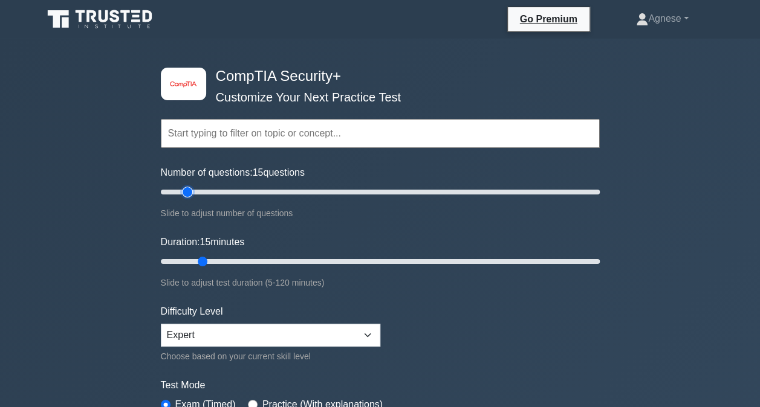
click at [184, 192] on input "Number of questions: 15 questions" at bounding box center [380, 192] width 439 height 15
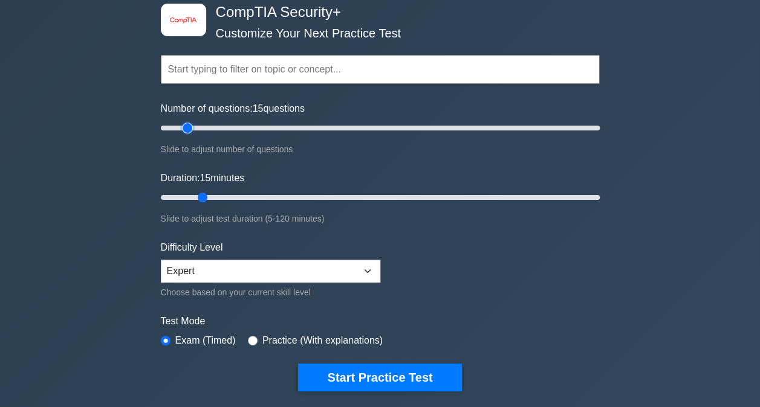
scroll to position [181, 0]
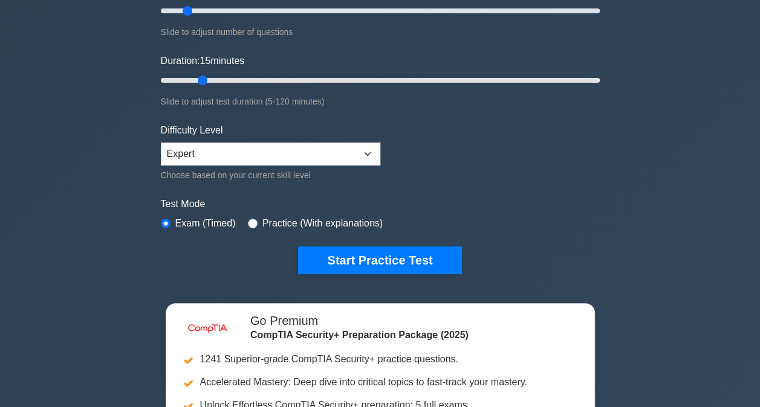
drag, startPoint x: 381, startPoint y: 264, endPoint x: 303, endPoint y: 285, distance: 80.4
click at [305, 285] on div "image/svg+xml CompTIA Security+ Customize Your Next Practice Test Topics Crypto…" at bounding box center [380, 80] width 453 height 446
click at [251, 220] on input "radio" at bounding box center [253, 224] width 10 height 10
radio input "true"
drag, startPoint x: 163, startPoint y: 220, endPoint x: 304, endPoint y: 228, distance: 141.7
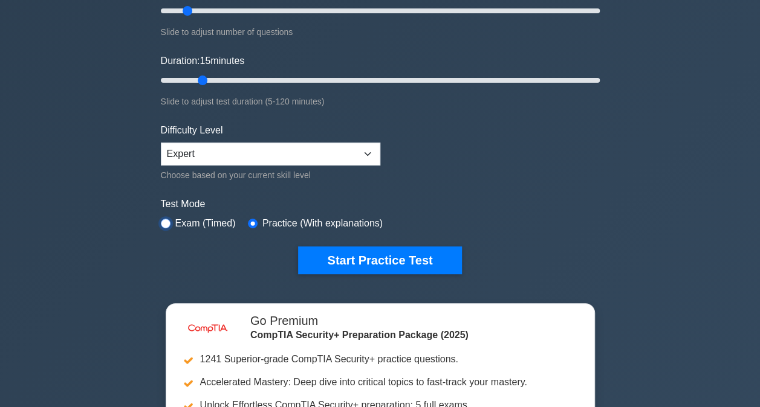
click at [164, 220] on input "radio" at bounding box center [166, 224] width 10 height 10
radio input "true"
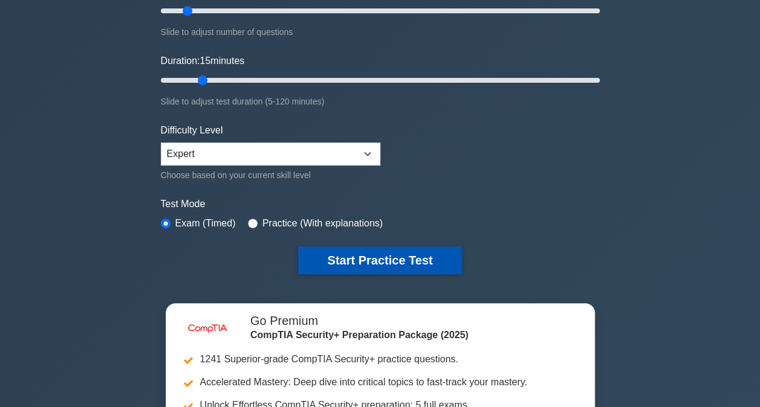
click at [378, 251] on button "Start Practice Test" at bounding box center [379, 261] width 163 height 28
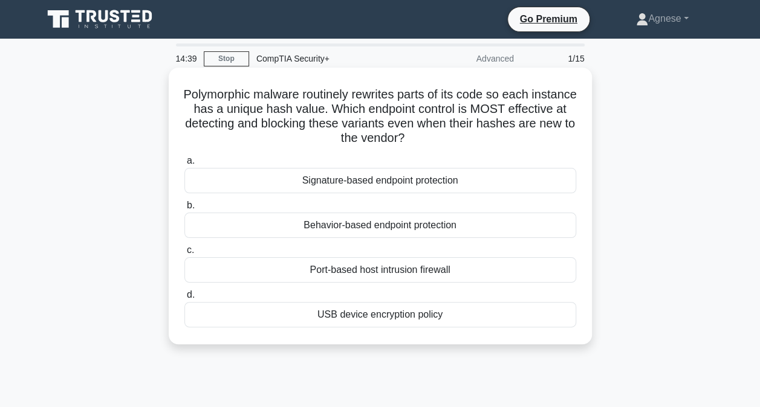
click at [348, 222] on div "Behavior-based endpoint protection" at bounding box center [380, 225] width 392 height 25
click at [184, 210] on input "b. Behavior-based endpoint protection" at bounding box center [184, 206] width 0 height 8
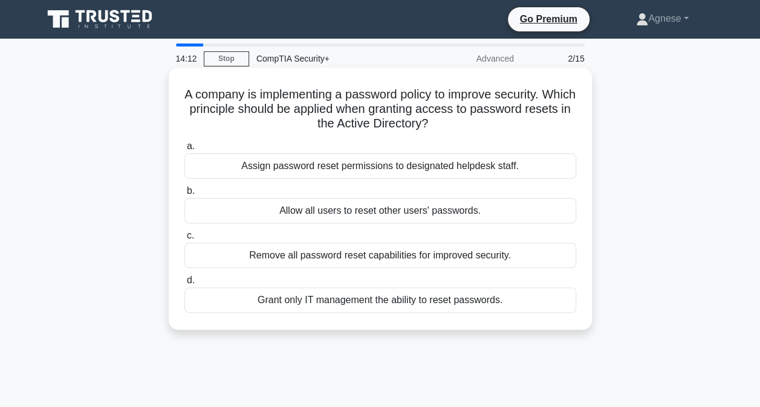
click at [406, 168] on div "Assign password reset permissions to designated helpdesk staff." at bounding box center [380, 166] width 392 height 25
click at [184, 151] on input "a. Assign password reset permissions to designated helpdesk staff." at bounding box center [184, 147] width 0 height 8
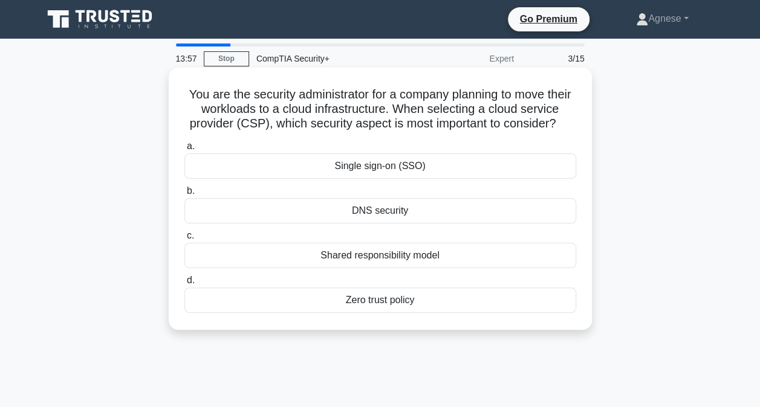
click at [400, 268] on div "Shared responsibility model" at bounding box center [380, 255] width 392 height 25
click at [184, 240] on input "c. Shared responsibility model" at bounding box center [184, 236] width 0 height 8
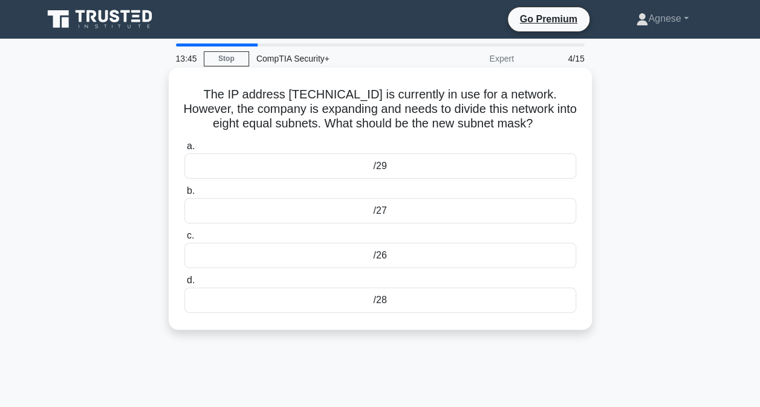
click at [418, 254] on div "/26" at bounding box center [380, 255] width 392 height 25
click at [184, 240] on input "c. /26" at bounding box center [184, 236] width 0 height 8
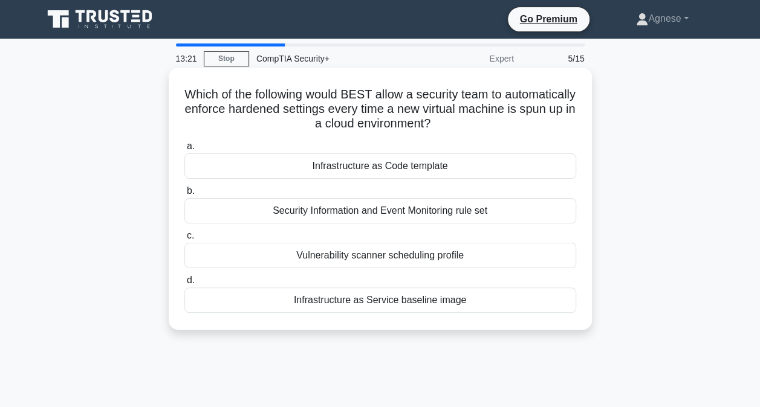
click at [384, 298] on div "Infrastructure as Service baseline image" at bounding box center [380, 300] width 392 height 25
click at [184, 285] on input "d. Infrastructure as Service baseline image" at bounding box center [184, 281] width 0 height 8
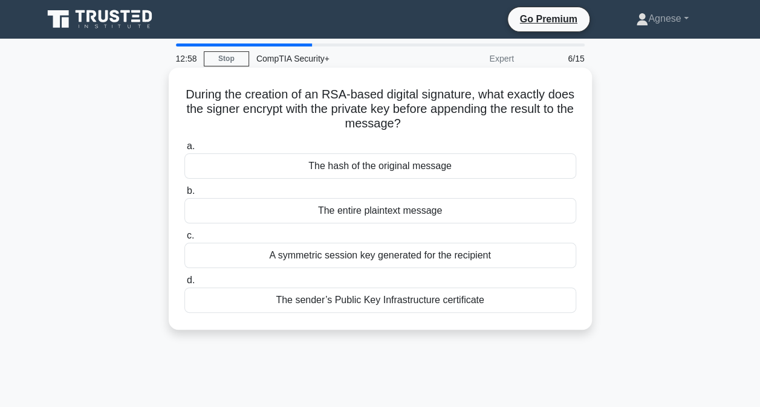
click at [331, 210] on div "The entire plaintext message" at bounding box center [380, 210] width 392 height 25
click at [184, 195] on input "b. The entire plaintext message" at bounding box center [184, 191] width 0 height 8
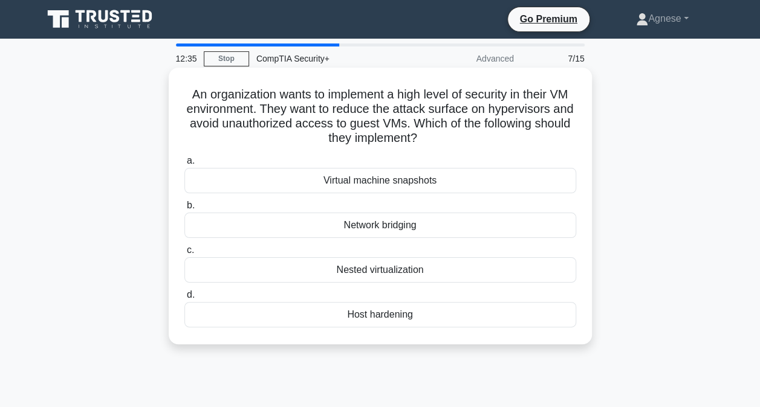
click at [367, 272] on div "Nested virtualization" at bounding box center [380, 270] width 392 height 25
click at [184, 254] on input "c. Nested virtualization" at bounding box center [184, 251] width 0 height 8
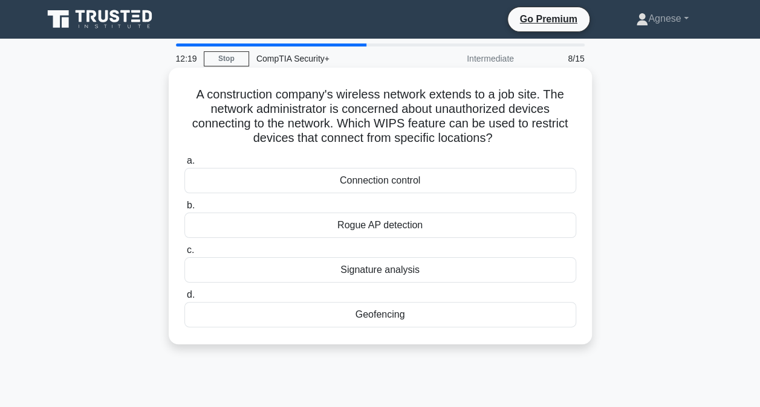
click at [403, 314] on div "Geofencing" at bounding box center [380, 314] width 392 height 25
click at [184, 299] on input "d. Geofencing" at bounding box center [184, 295] width 0 height 8
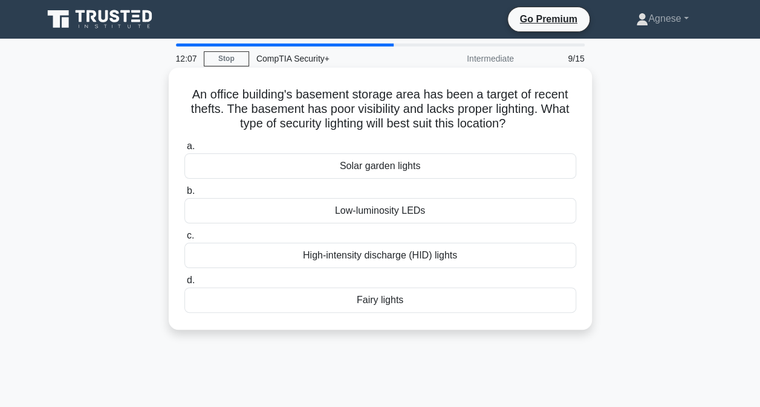
click at [358, 256] on div "High-intensity discharge (HID) lights" at bounding box center [380, 255] width 392 height 25
click at [184, 240] on input "c. High-intensity discharge (HID) lights" at bounding box center [184, 236] width 0 height 8
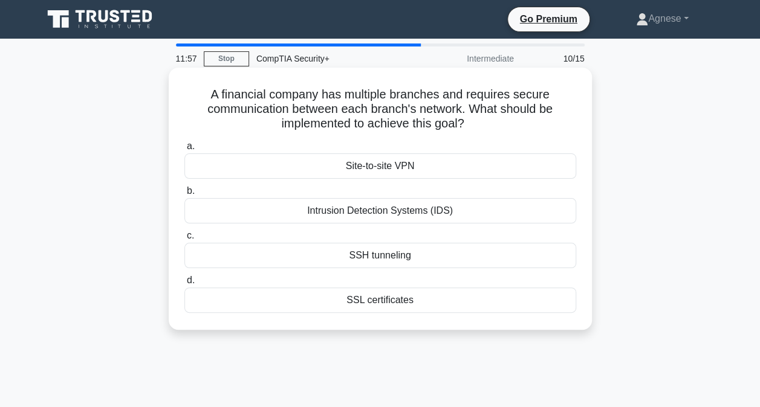
click at [441, 161] on div "Site-to-site VPN" at bounding box center [380, 166] width 392 height 25
click at [184, 151] on input "a. Site-to-site VPN" at bounding box center [184, 147] width 0 height 8
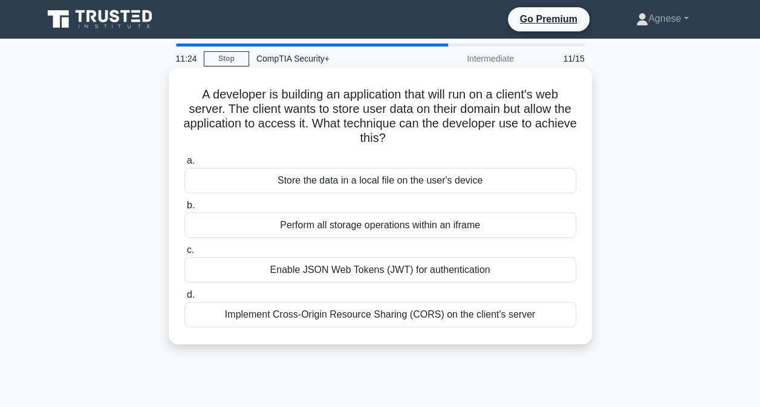
click at [374, 314] on div "Implement Cross-Origin Resource Sharing (CORS) on the client's server" at bounding box center [380, 314] width 392 height 25
click at [184, 299] on input "d. Implement Cross-Origin Resource Sharing (CORS) on the client's server" at bounding box center [184, 295] width 0 height 8
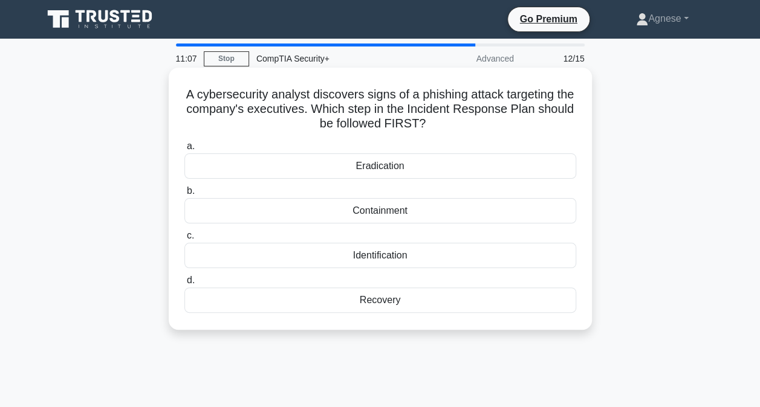
click at [426, 251] on div "Identification" at bounding box center [380, 255] width 392 height 25
click at [184, 240] on input "c. Identification" at bounding box center [184, 236] width 0 height 8
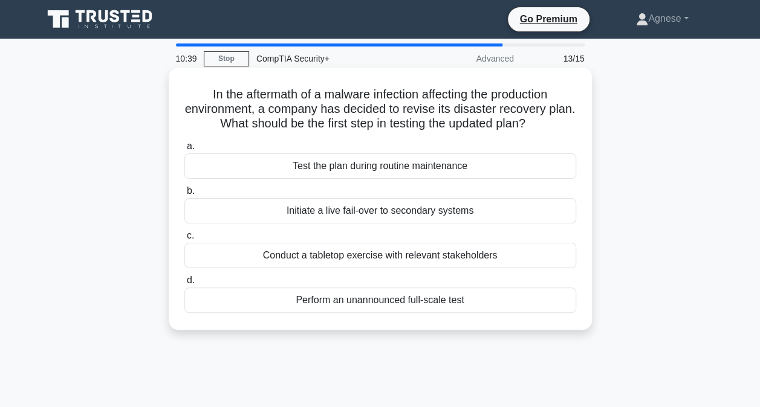
click at [413, 305] on div "Perform an unannounced full-scale test" at bounding box center [380, 300] width 392 height 25
click at [184, 285] on input "d. Perform an unannounced full-scale test" at bounding box center [184, 281] width 0 height 8
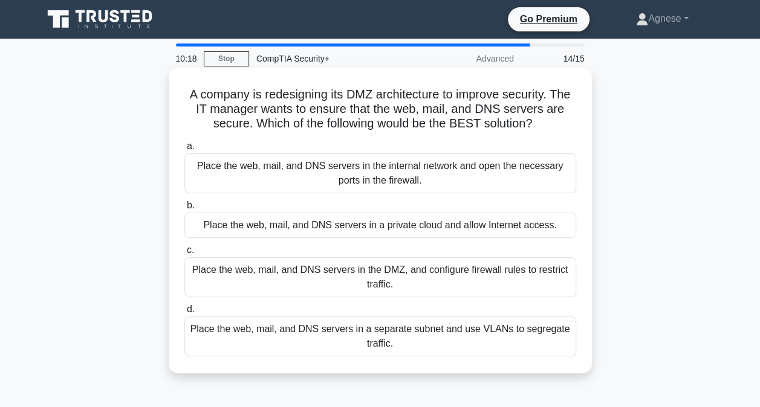
click at [468, 338] on div "Place the web, mail, and DNS servers in a separate subnet and use VLANs to segr…" at bounding box center [380, 337] width 392 height 40
click at [184, 314] on input "d. Place the web, mail, and DNS servers in a separate subnet and use VLANs to s…" at bounding box center [184, 310] width 0 height 8
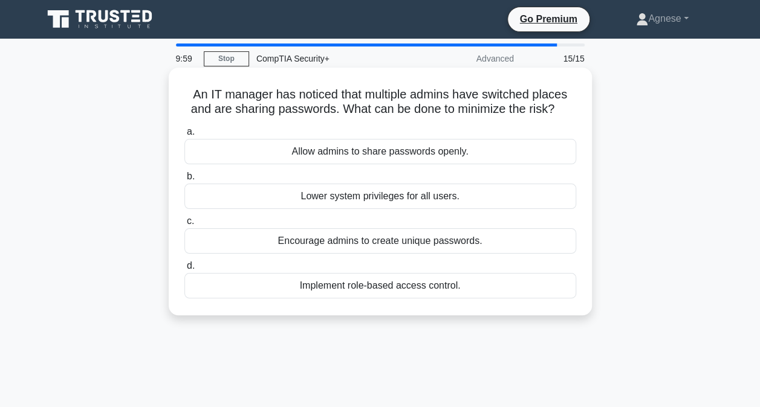
click at [462, 288] on div "Implement role-based access control." at bounding box center [380, 285] width 392 height 25
click at [184, 270] on input "d. Implement role-based access control." at bounding box center [184, 266] width 0 height 8
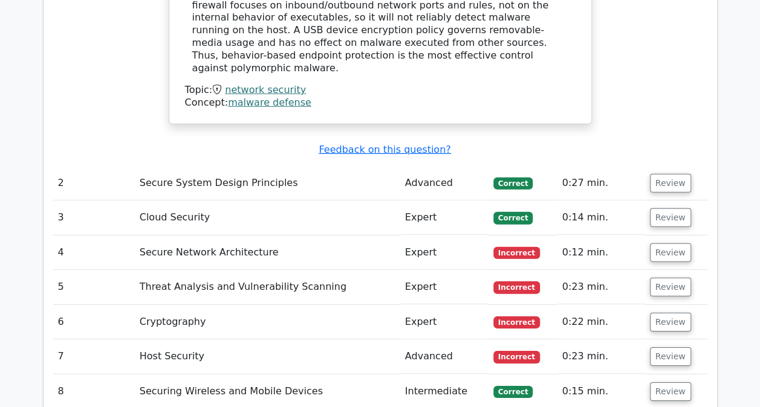
scroll to position [1693, 0]
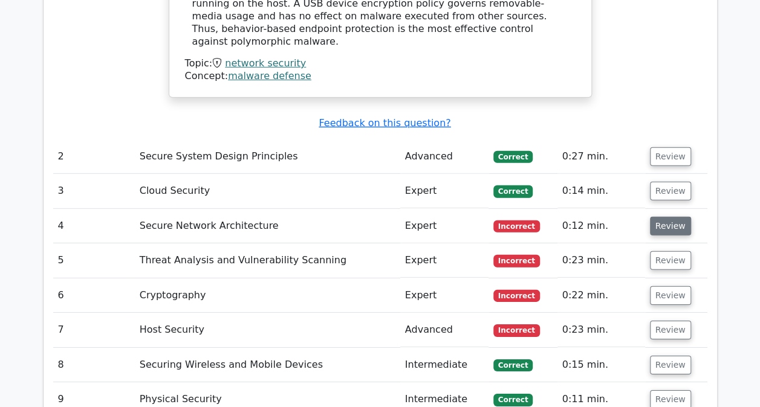
click at [674, 217] on button "Review" at bounding box center [670, 226] width 41 height 19
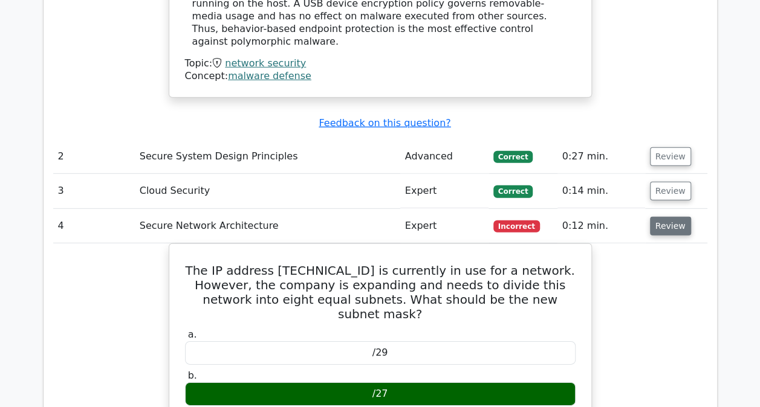
click at [674, 217] on button "Review" at bounding box center [670, 226] width 41 height 19
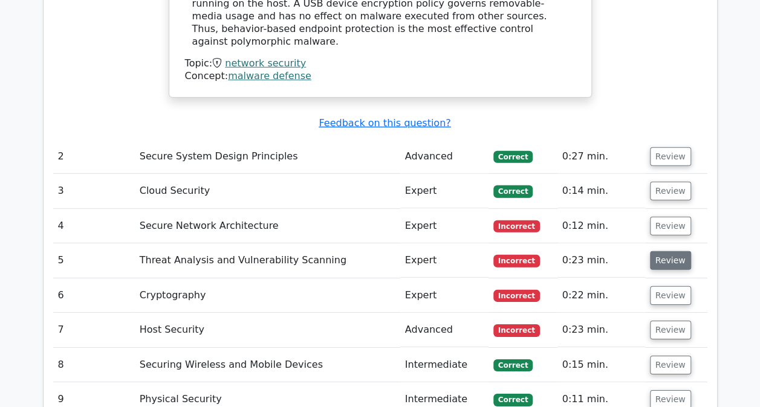
click at [652, 251] on button "Review" at bounding box center [670, 260] width 41 height 19
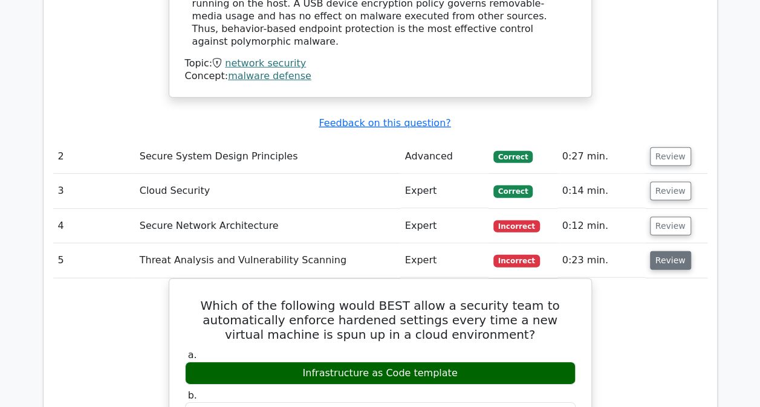
click at [652, 251] on button "Review" at bounding box center [670, 260] width 41 height 19
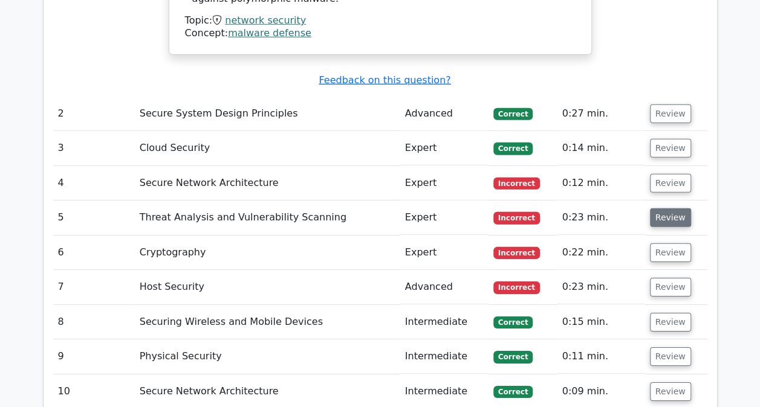
scroll to position [1753, 0]
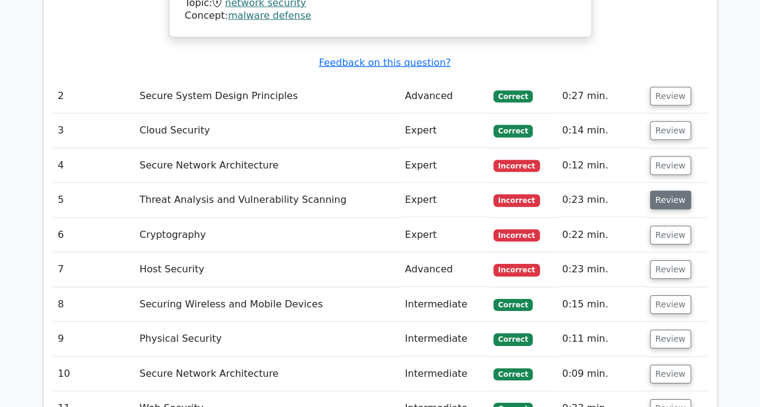
click at [669, 191] on button "Review" at bounding box center [670, 200] width 41 height 19
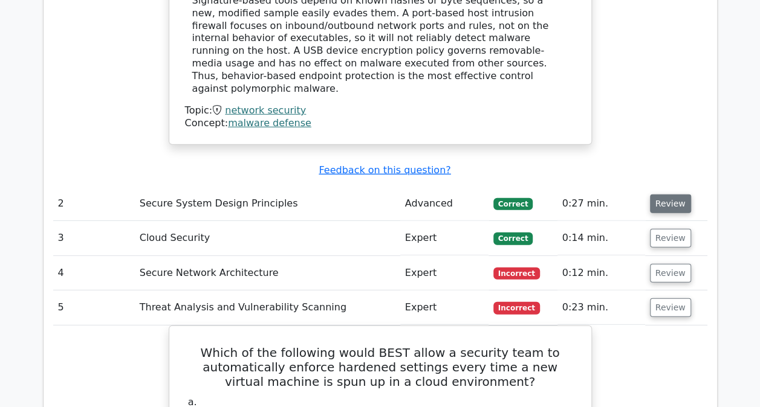
scroll to position [1632, 0]
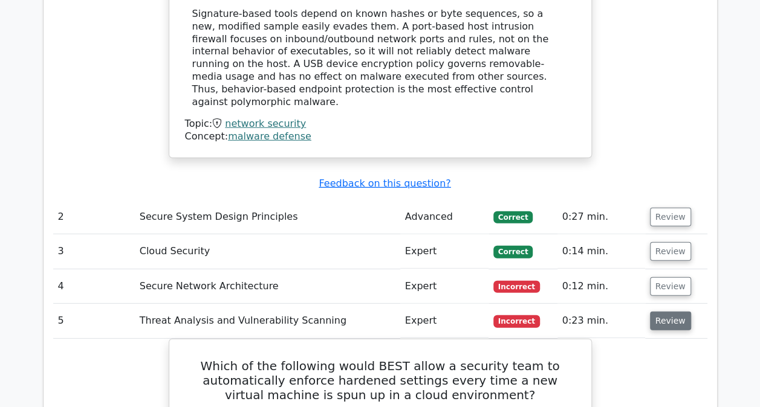
click at [656, 312] on button "Review" at bounding box center [670, 321] width 41 height 19
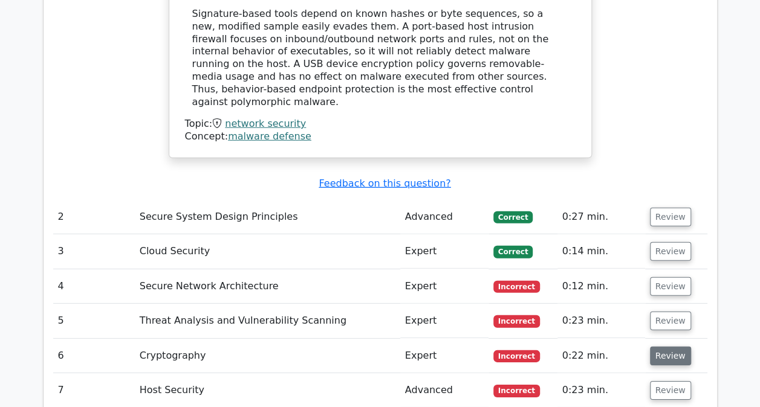
click at [660, 347] on button "Review" at bounding box center [670, 356] width 41 height 19
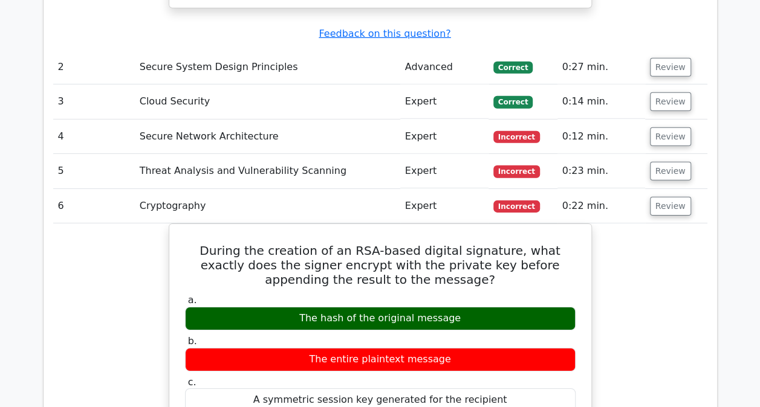
scroll to position [1813, 0]
